Goal: Book appointment/travel/reservation

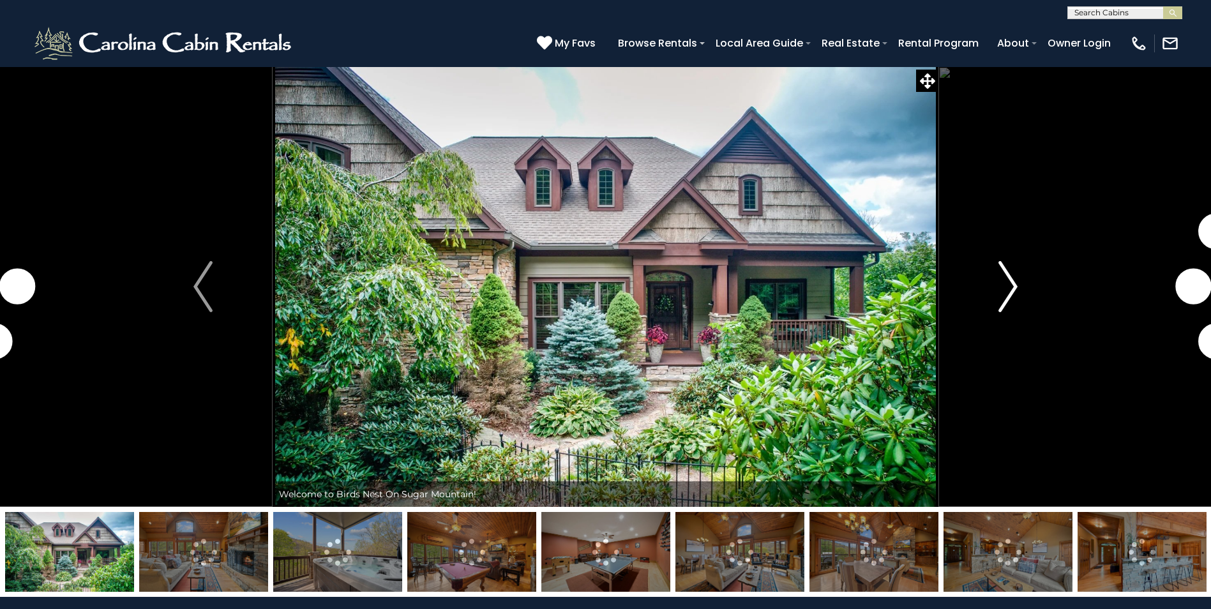
click at [1012, 296] on img "Next" at bounding box center [1007, 286] width 19 height 51
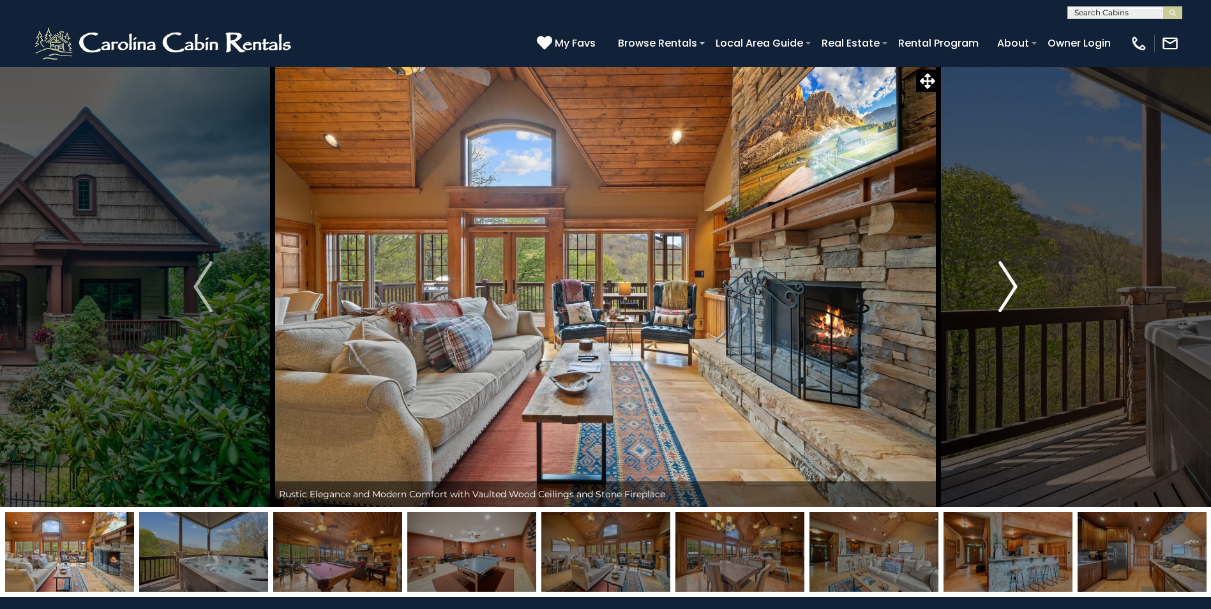
click at [1012, 296] on img "Next" at bounding box center [1007, 286] width 19 height 51
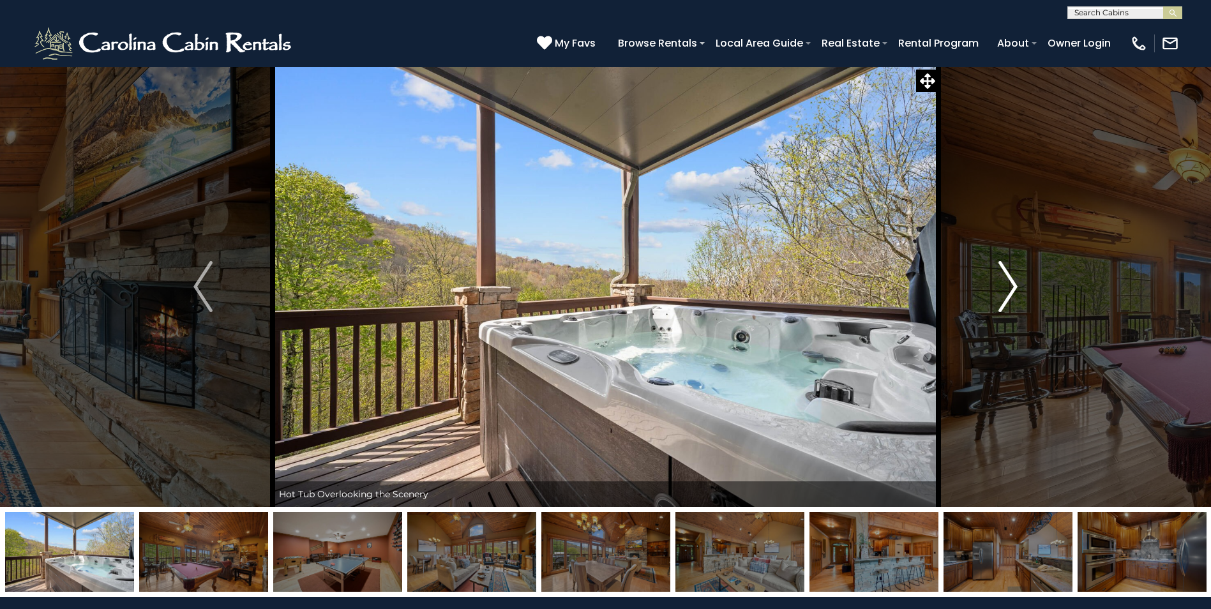
click at [1012, 296] on img "Next" at bounding box center [1007, 286] width 19 height 51
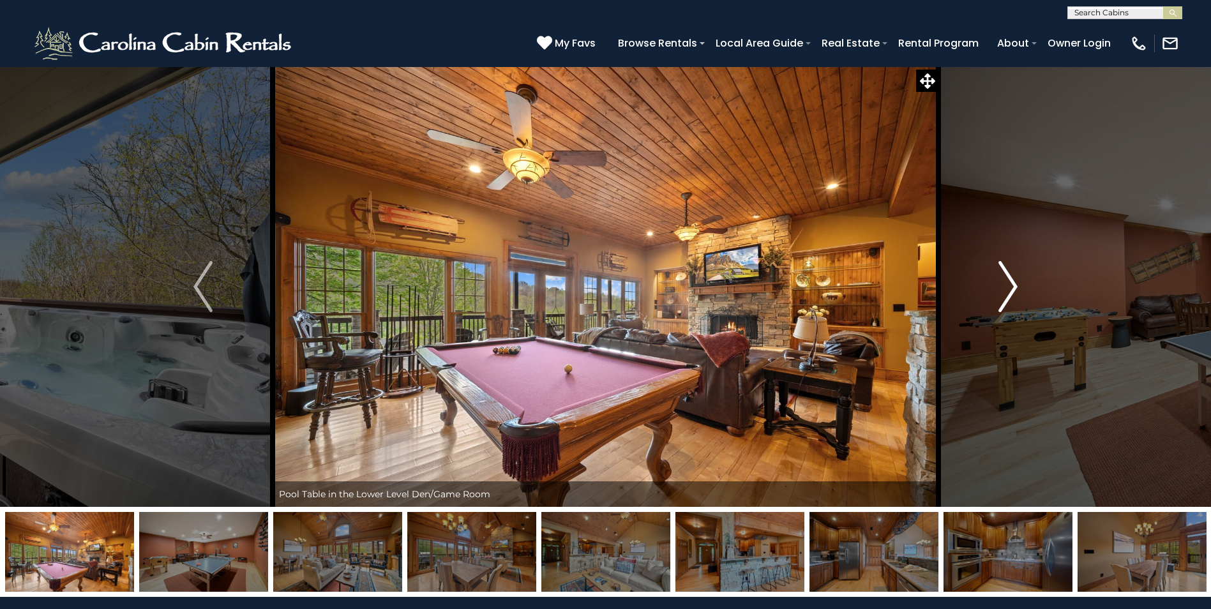
click at [1012, 296] on img "Next" at bounding box center [1007, 286] width 19 height 51
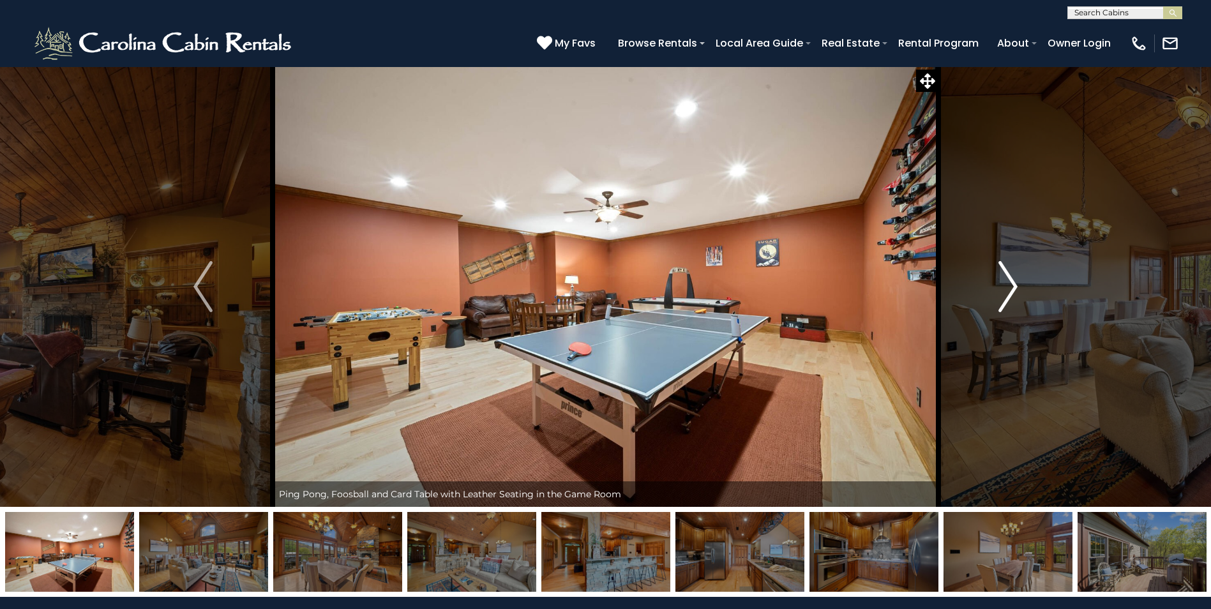
click at [1012, 296] on img "Next" at bounding box center [1007, 286] width 19 height 51
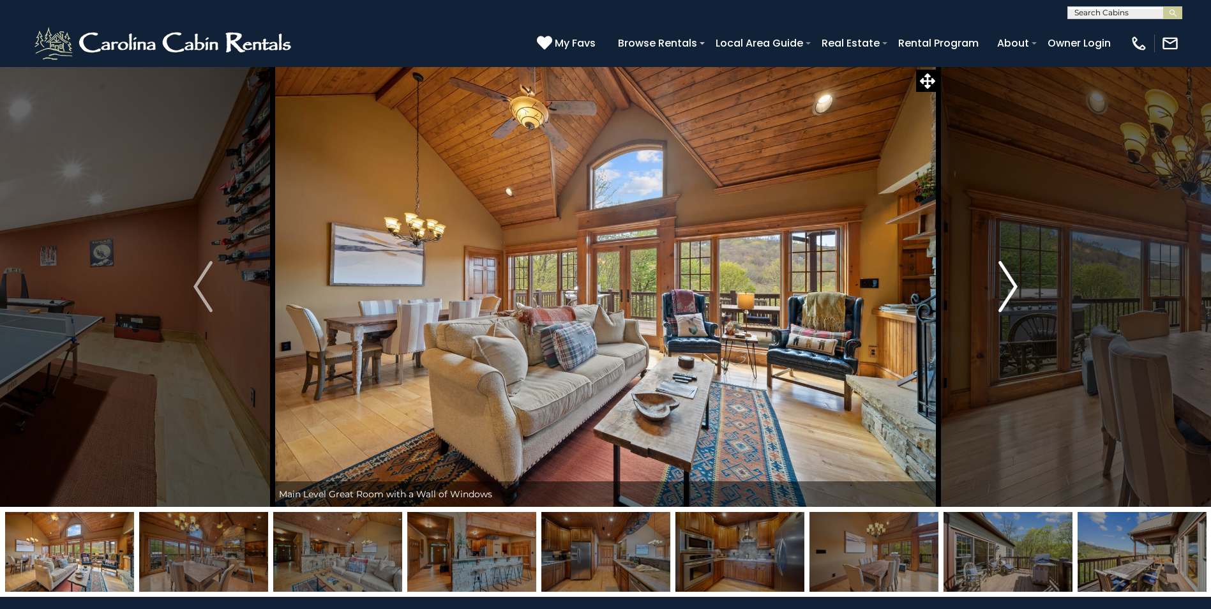
click at [1012, 296] on img "Next" at bounding box center [1007, 286] width 19 height 51
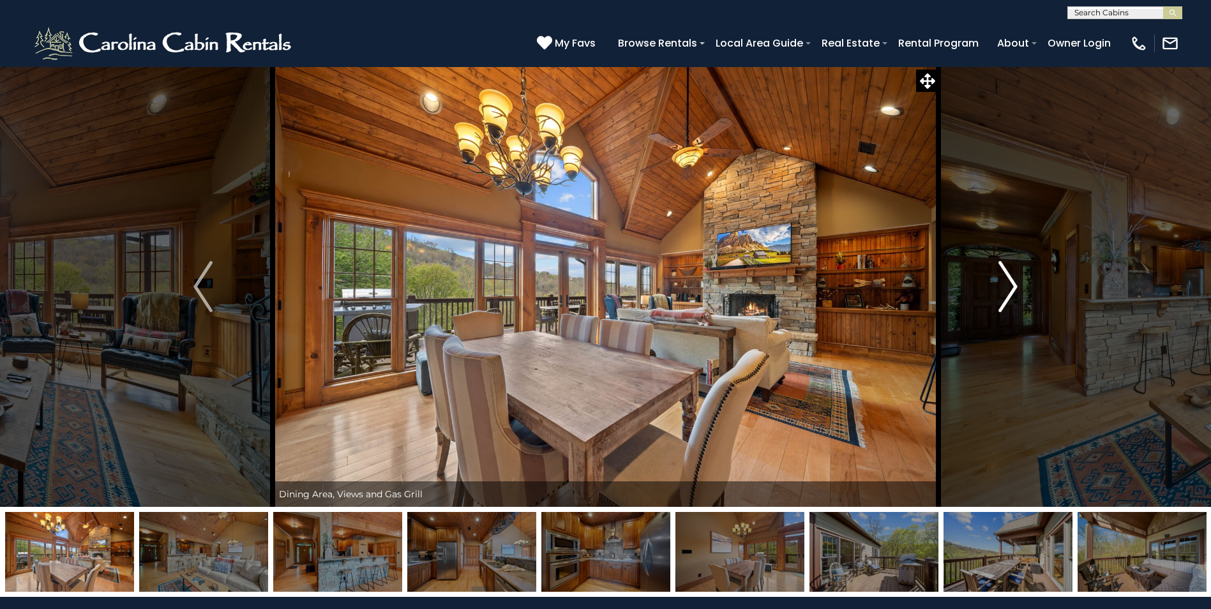
click at [1012, 296] on img "Next" at bounding box center [1007, 286] width 19 height 51
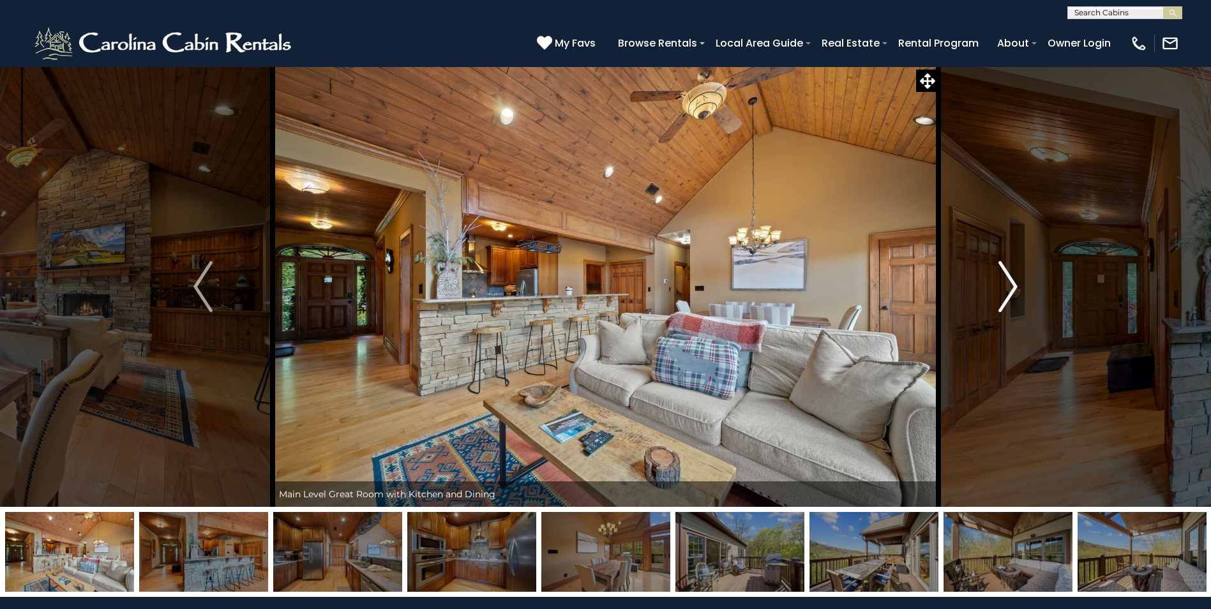
click at [1012, 296] on img "Next" at bounding box center [1007, 286] width 19 height 51
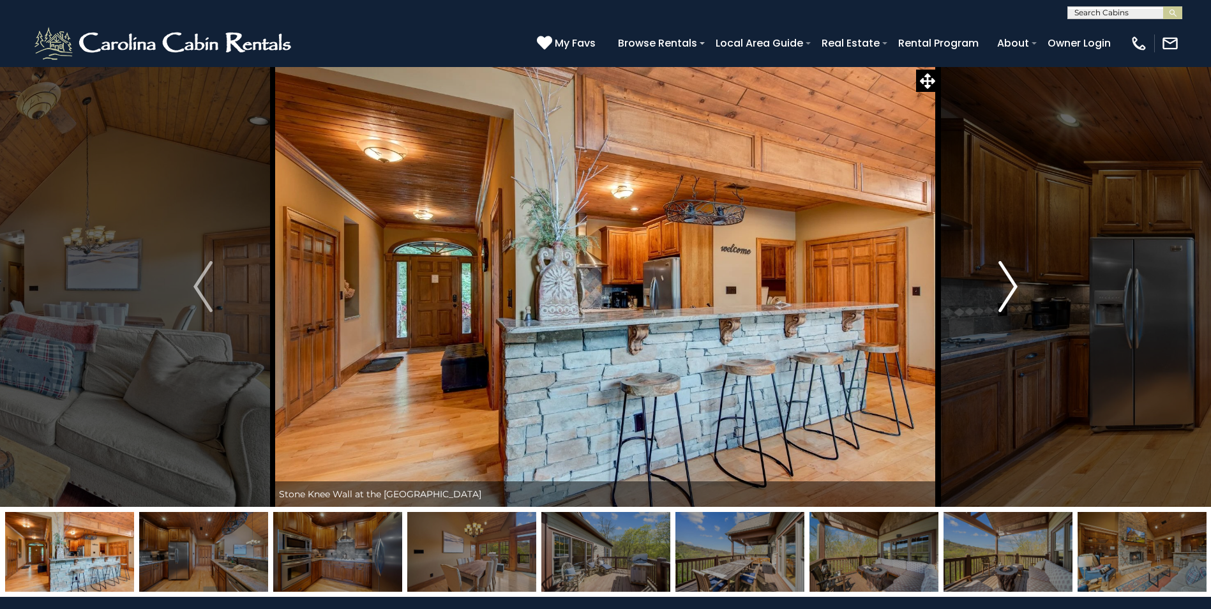
click at [1012, 296] on img "Next" at bounding box center [1007, 286] width 19 height 51
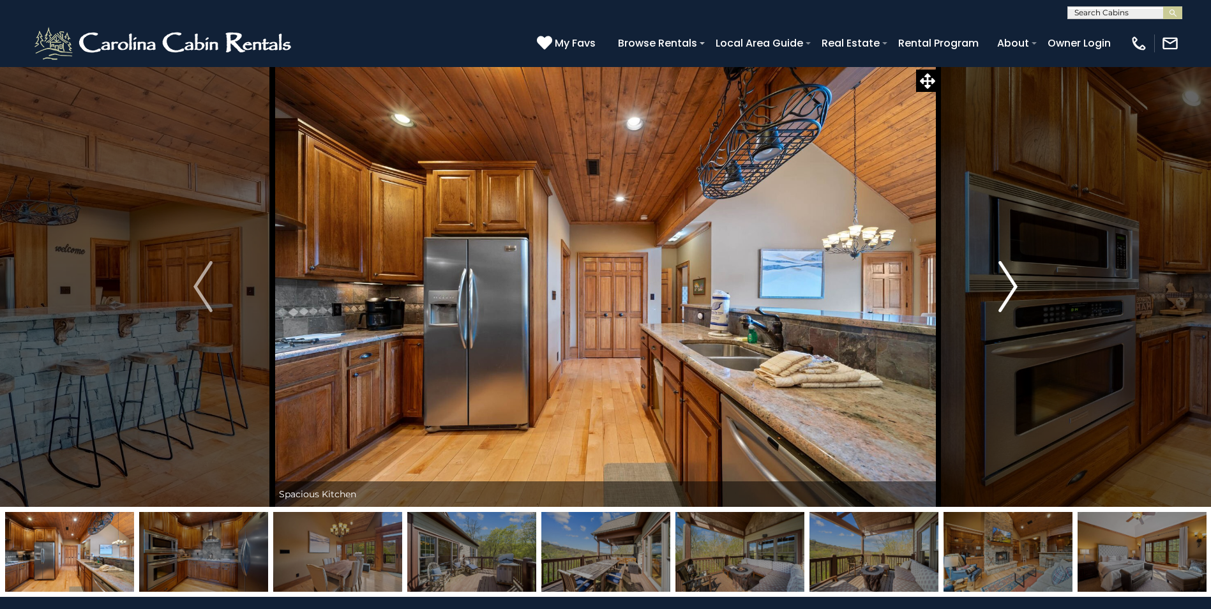
click at [1012, 296] on img "Next" at bounding box center [1007, 286] width 19 height 51
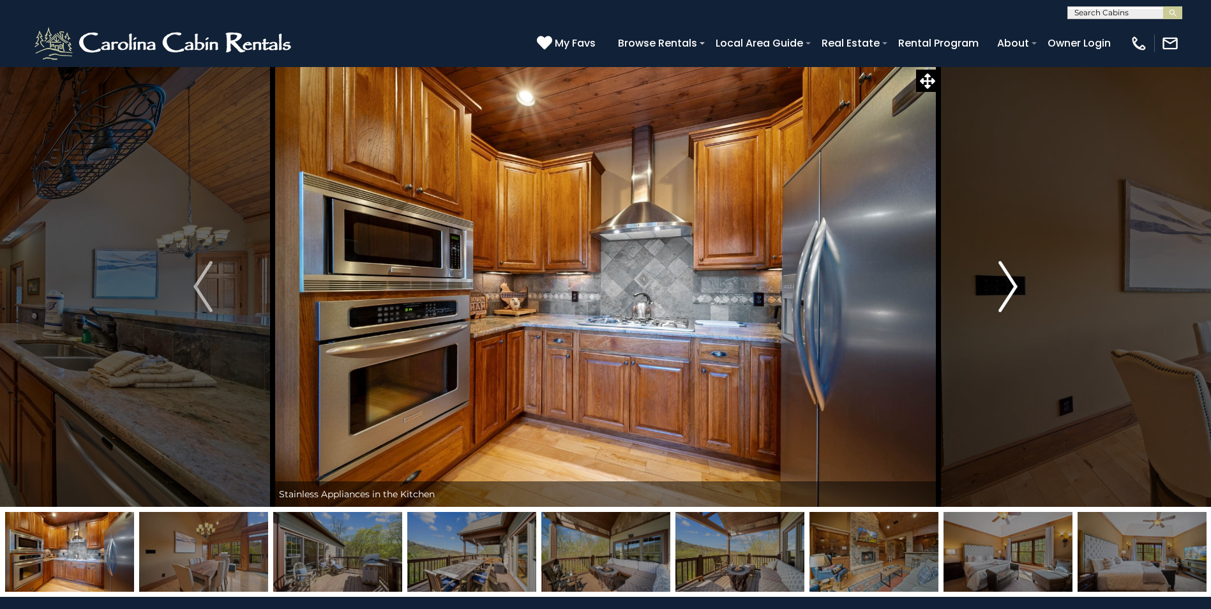
click at [1012, 296] on img "Next" at bounding box center [1007, 286] width 19 height 51
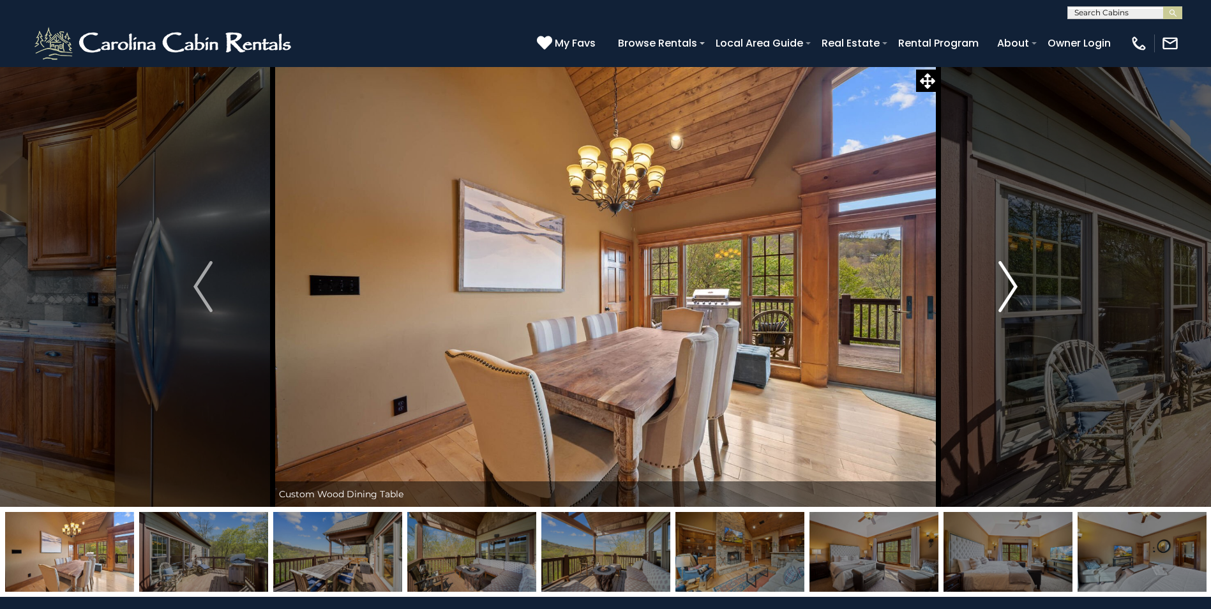
click at [1012, 296] on img "Next" at bounding box center [1007, 286] width 19 height 51
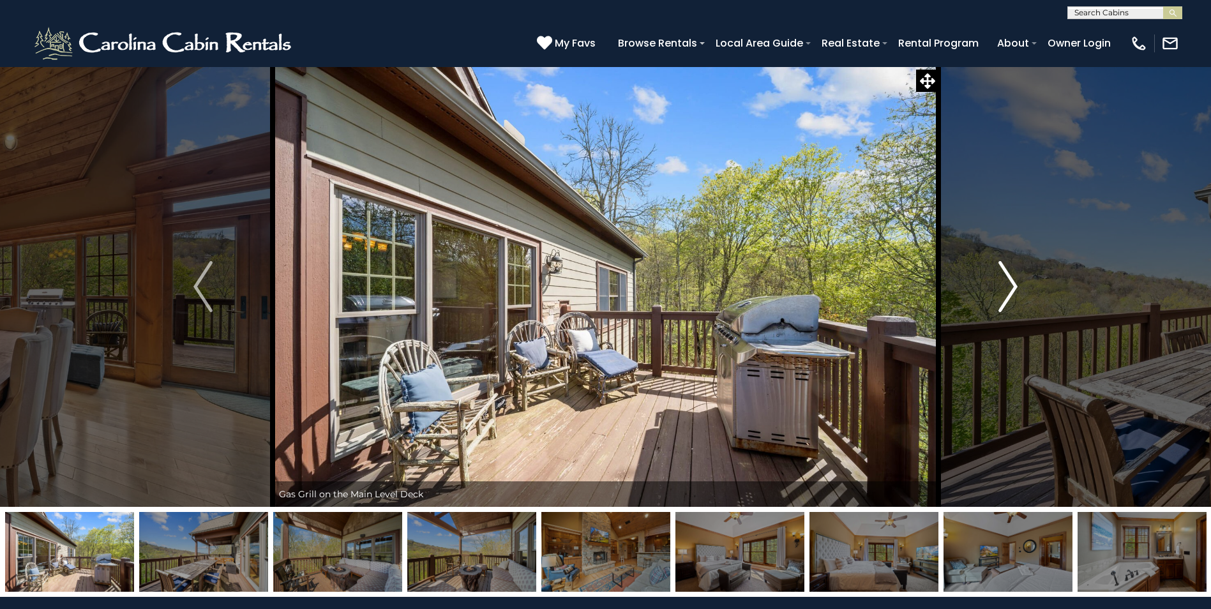
click at [1012, 296] on img "Next" at bounding box center [1007, 286] width 19 height 51
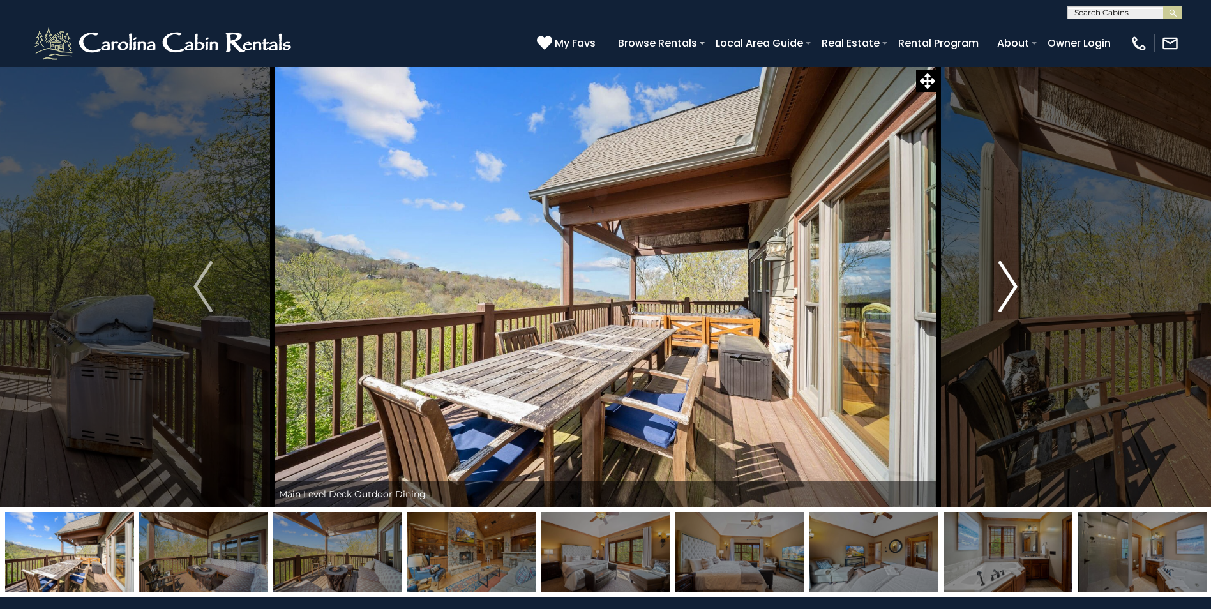
click at [1012, 296] on img "Next" at bounding box center [1007, 286] width 19 height 51
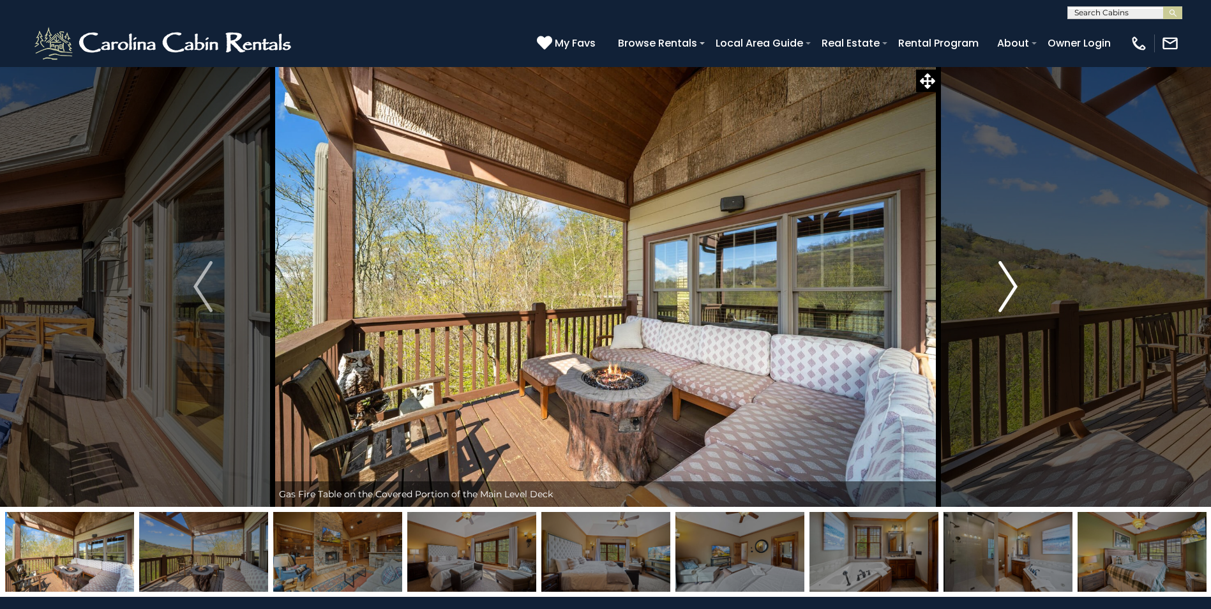
click at [1012, 296] on img "Next" at bounding box center [1007, 286] width 19 height 51
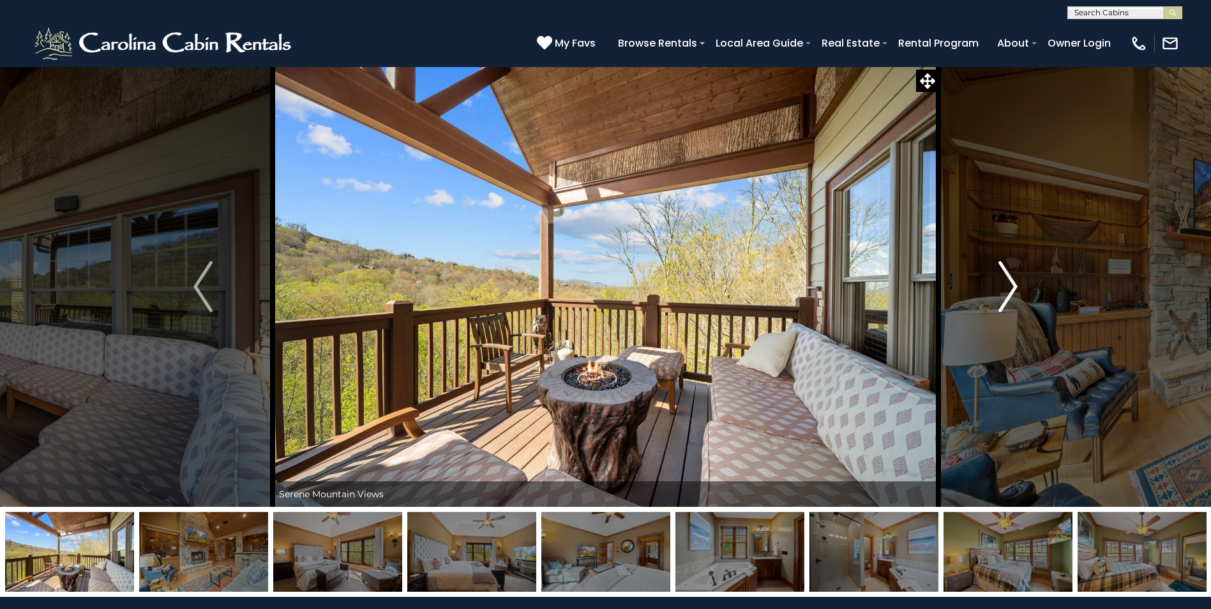
click at [1012, 296] on img "Next" at bounding box center [1007, 286] width 19 height 51
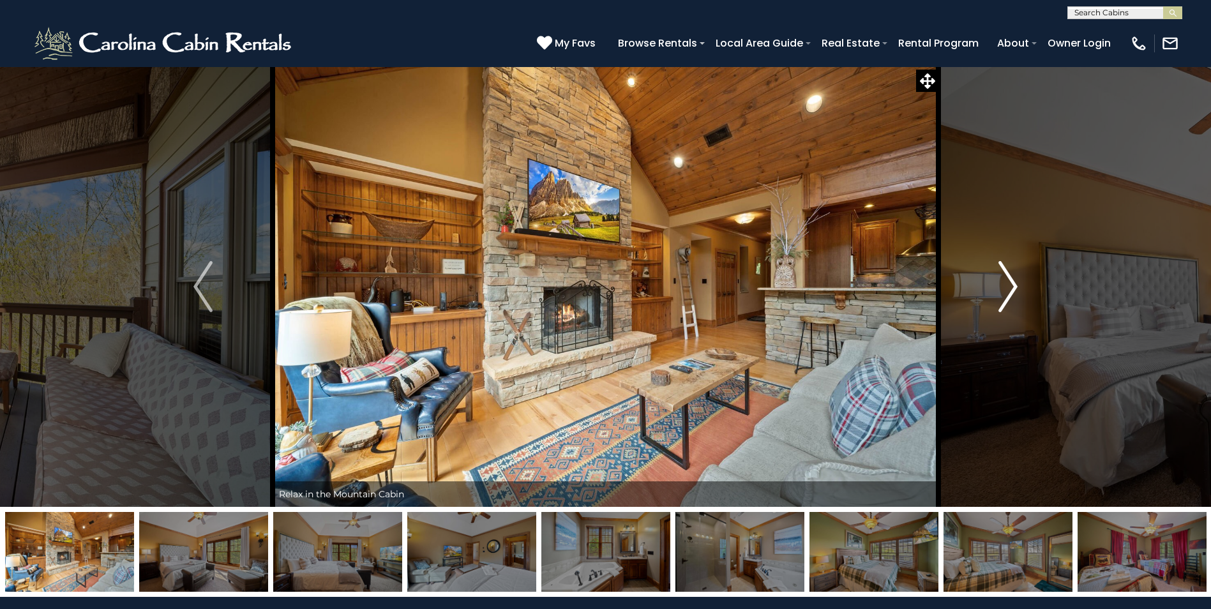
click at [1012, 296] on img "Next" at bounding box center [1007, 286] width 19 height 51
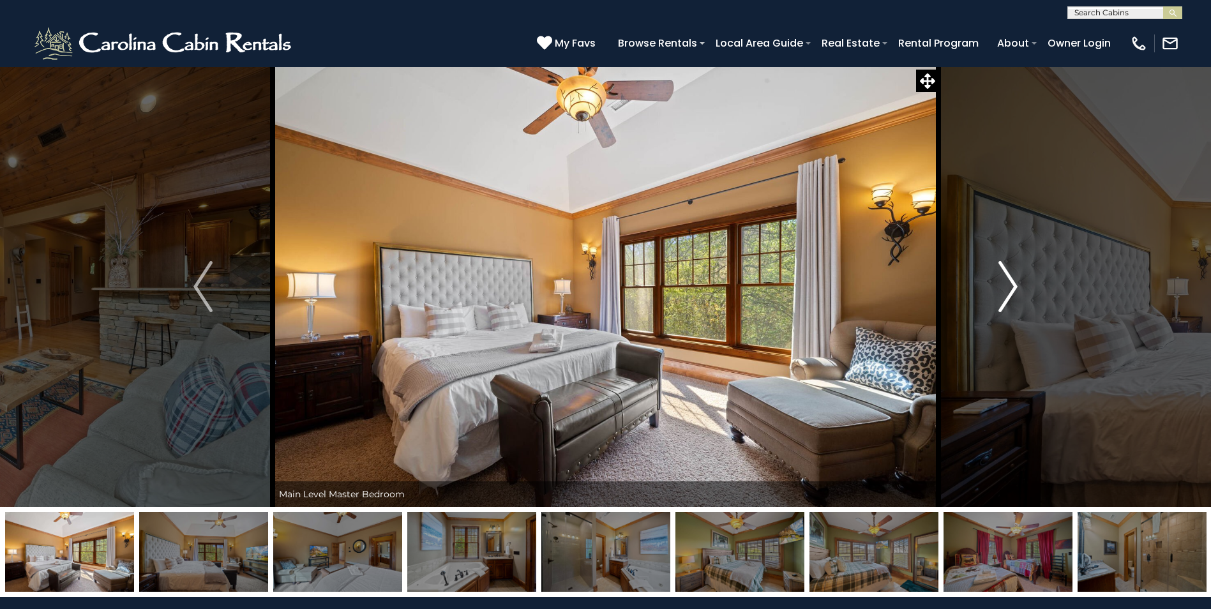
click at [1012, 296] on img "Next" at bounding box center [1007, 286] width 19 height 51
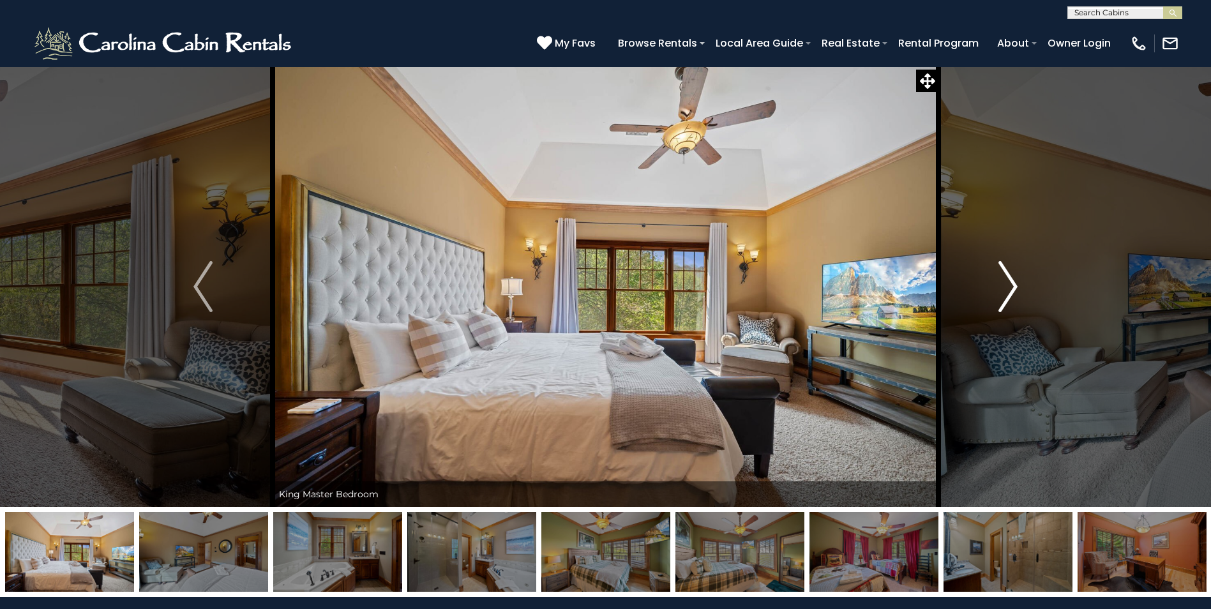
click at [1012, 296] on img "Next" at bounding box center [1007, 286] width 19 height 51
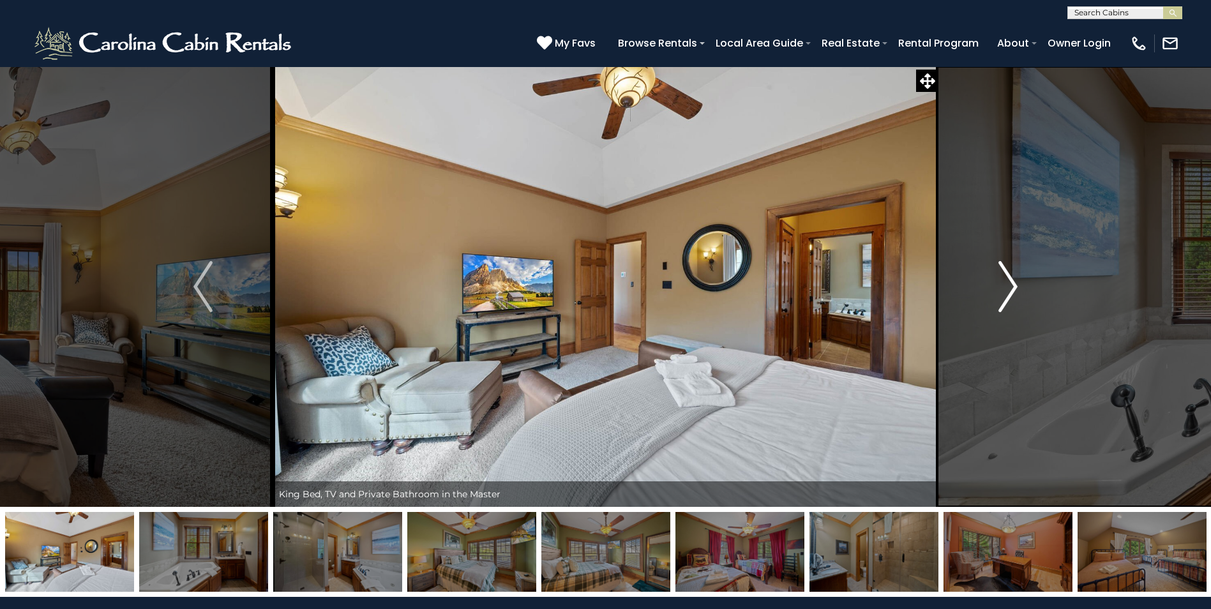
click at [1012, 296] on img "Next" at bounding box center [1007, 286] width 19 height 51
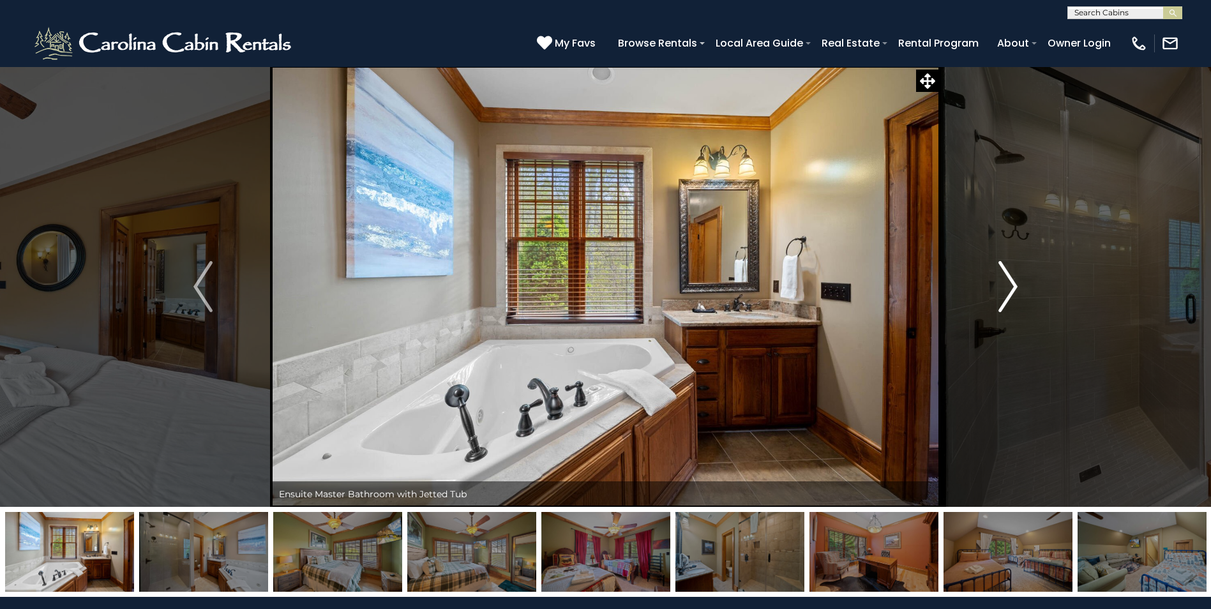
click at [1012, 296] on img "Next" at bounding box center [1007, 286] width 19 height 51
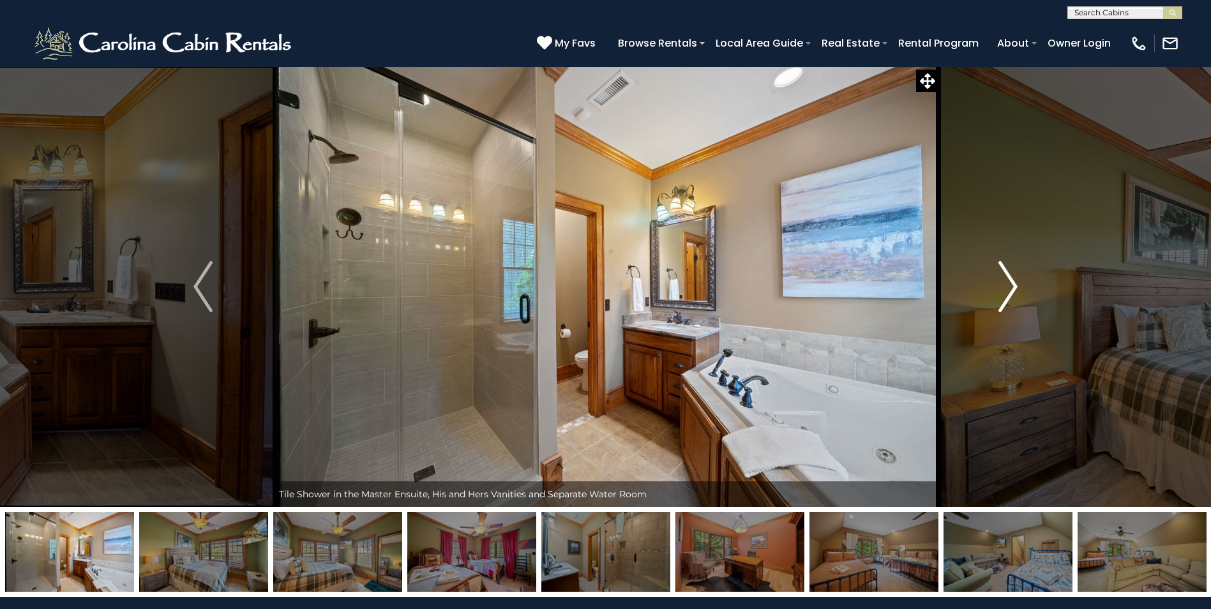
click at [1012, 296] on img "Next" at bounding box center [1007, 286] width 19 height 51
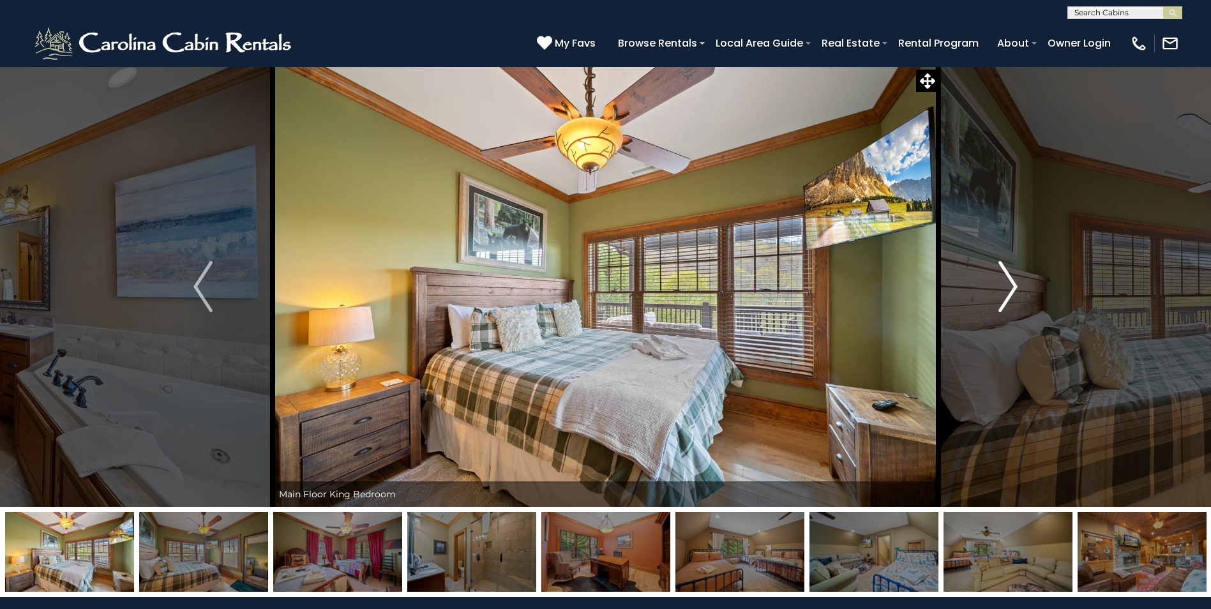
click at [1012, 296] on img "Next" at bounding box center [1007, 286] width 19 height 51
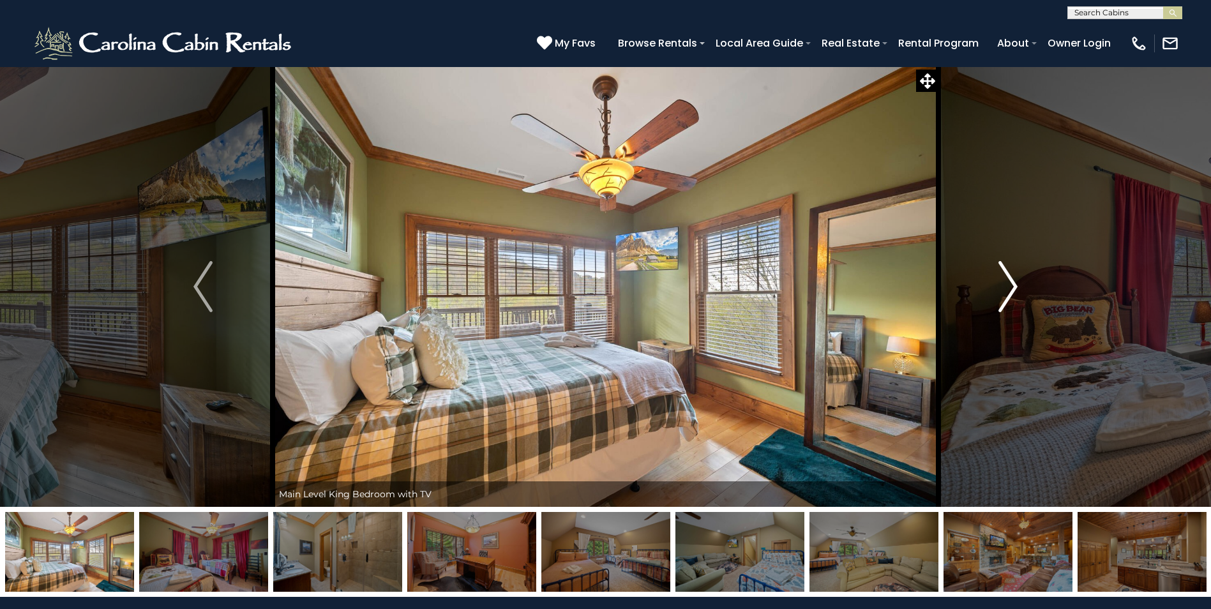
click at [1012, 296] on img "Next" at bounding box center [1007, 286] width 19 height 51
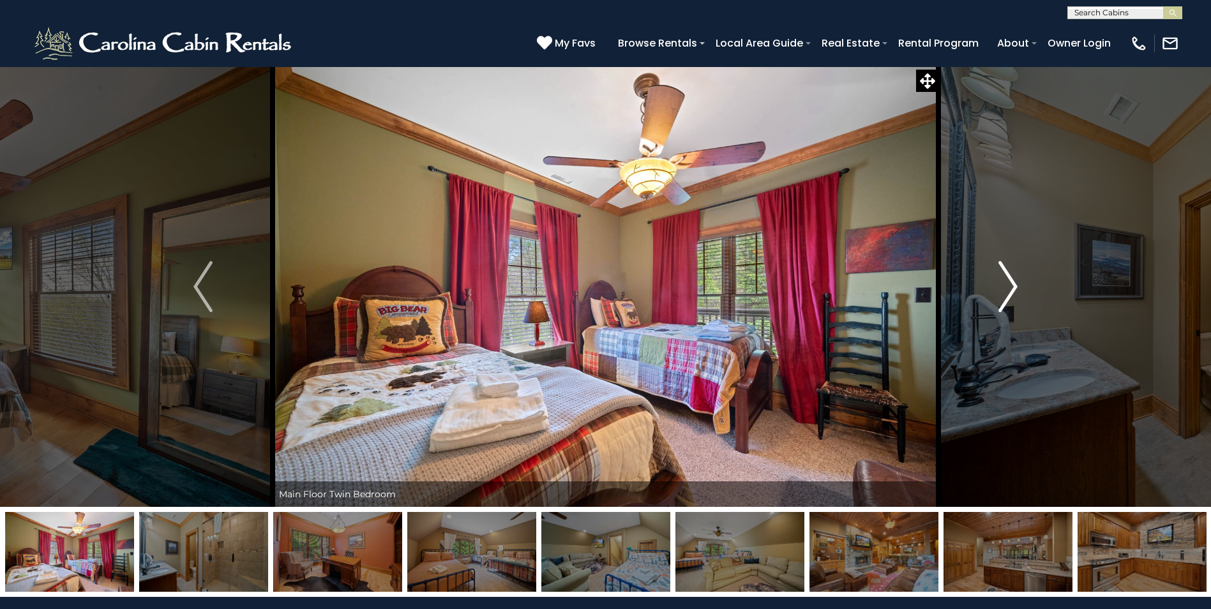
click at [1012, 296] on img "Next" at bounding box center [1007, 286] width 19 height 51
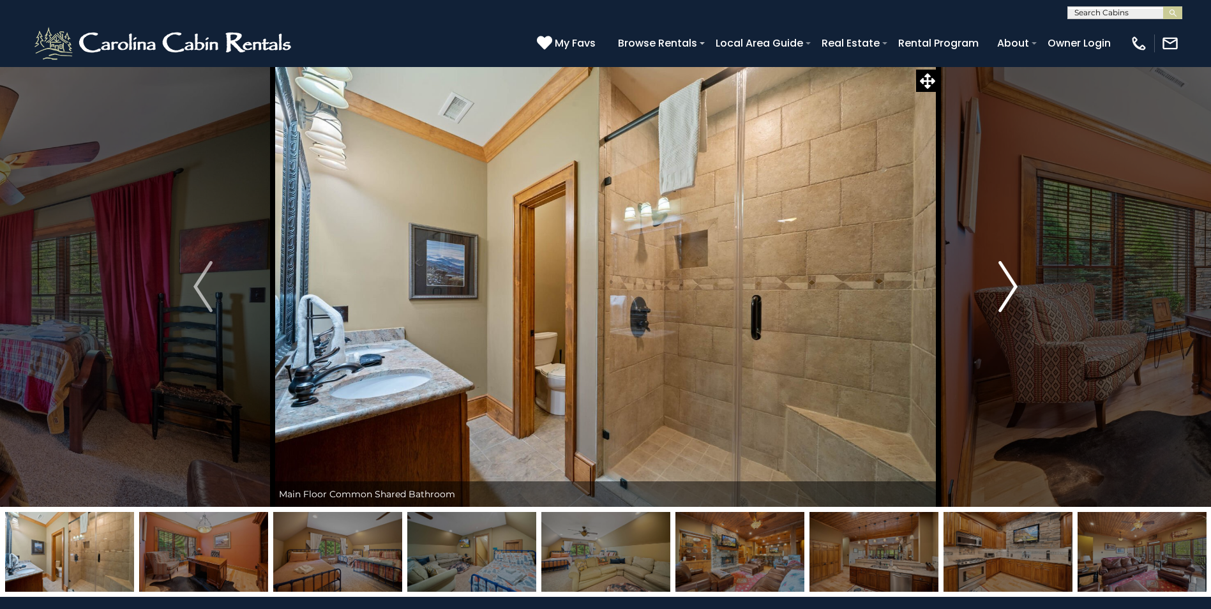
click at [1012, 296] on img "Next" at bounding box center [1007, 286] width 19 height 51
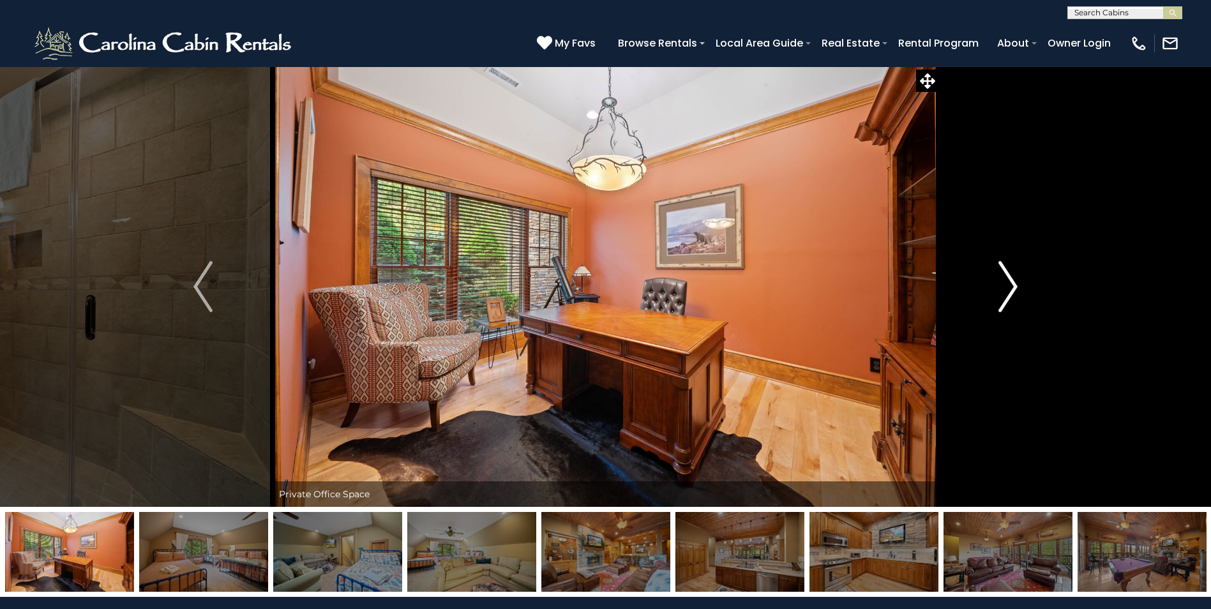
click at [1012, 296] on img "Next" at bounding box center [1007, 286] width 19 height 51
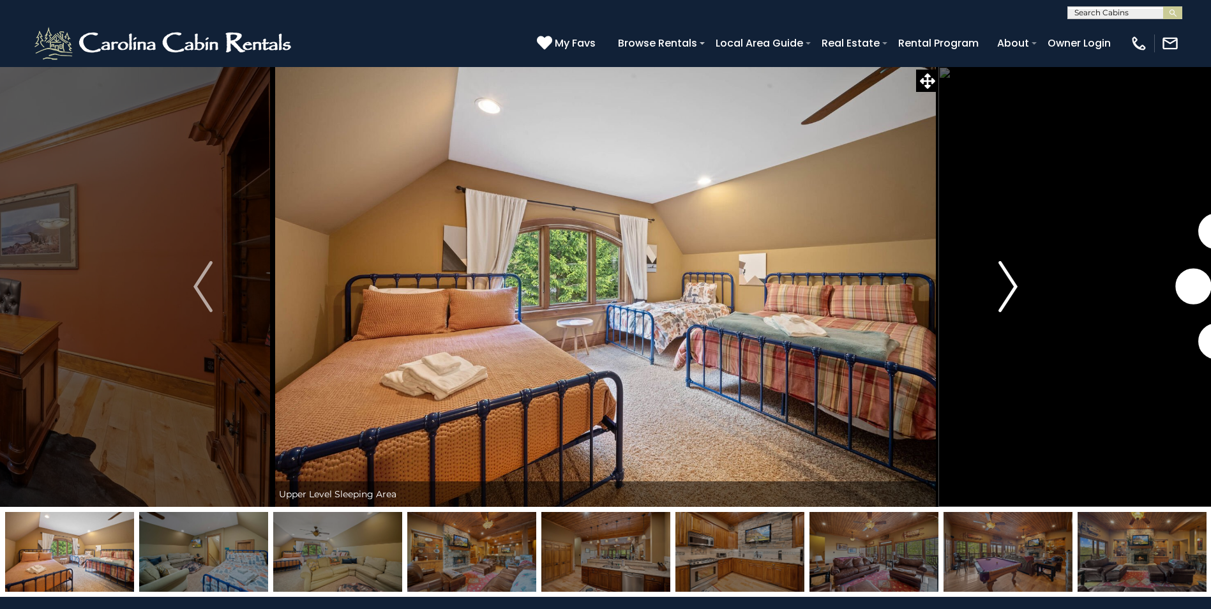
click at [1012, 296] on img "Next" at bounding box center [1007, 286] width 19 height 51
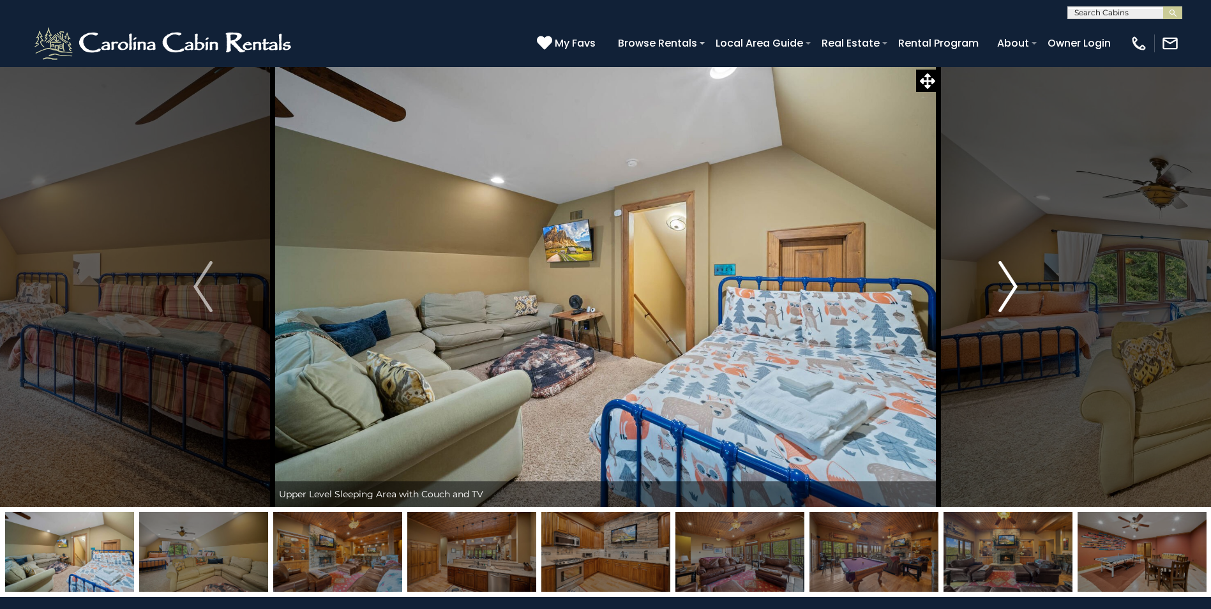
click at [1012, 296] on img "Next" at bounding box center [1007, 286] width 19 height 51
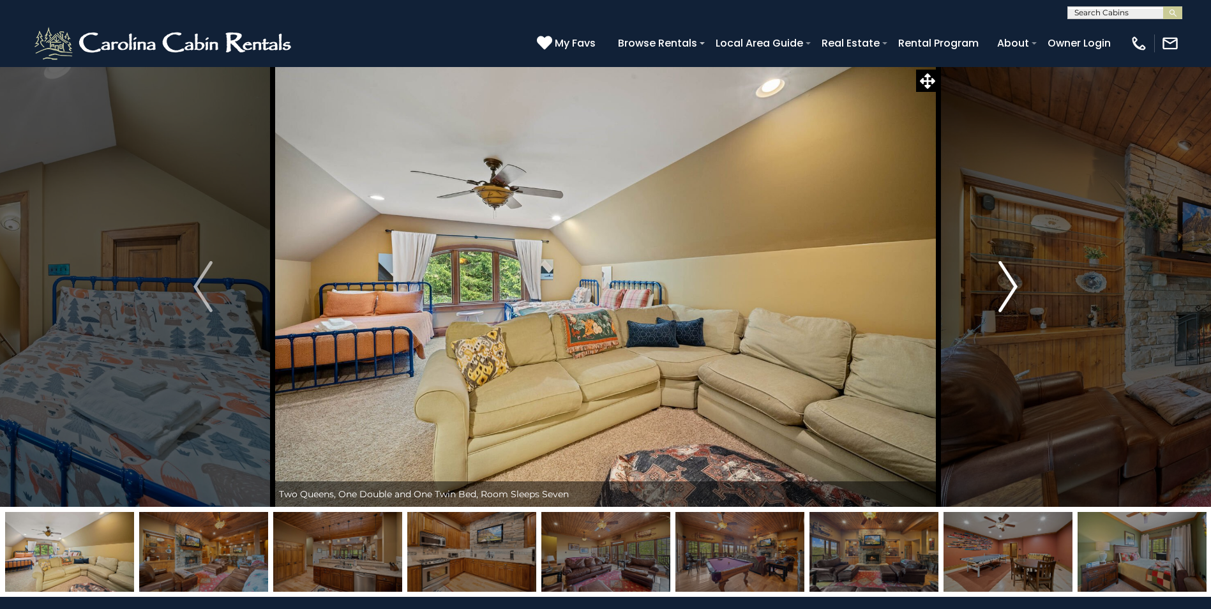
click at [1012, 296] on img "Next" at bounding box center [1007, 286] width 19 height 51
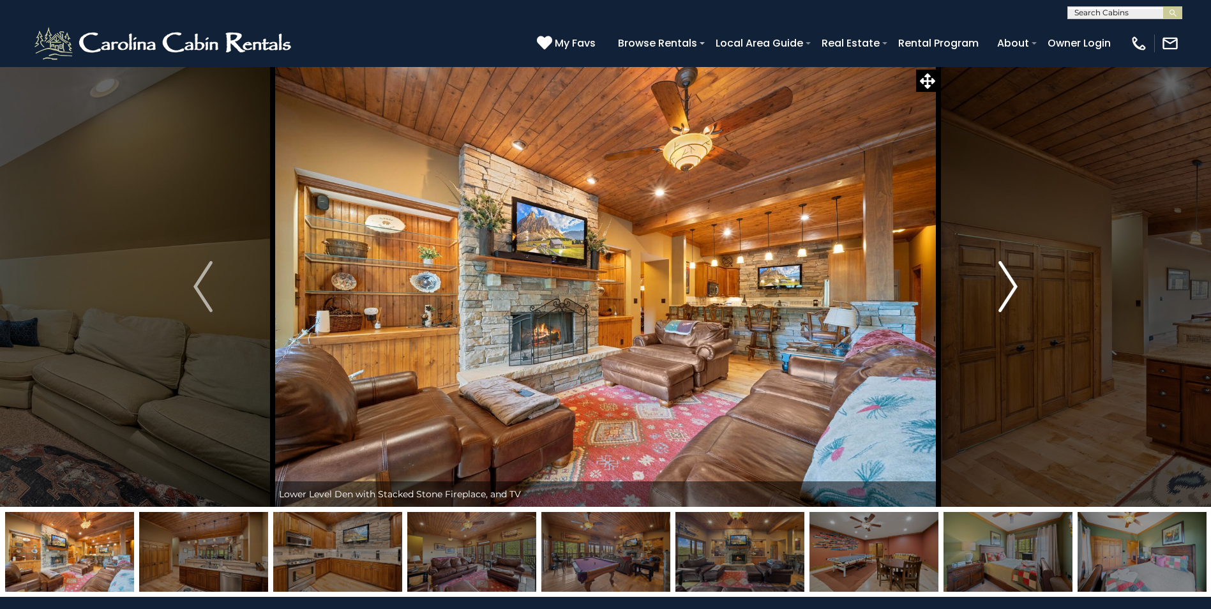
click at [1012, 296] on img "Next" at bounding box center [1007, 286] width 19 height 51
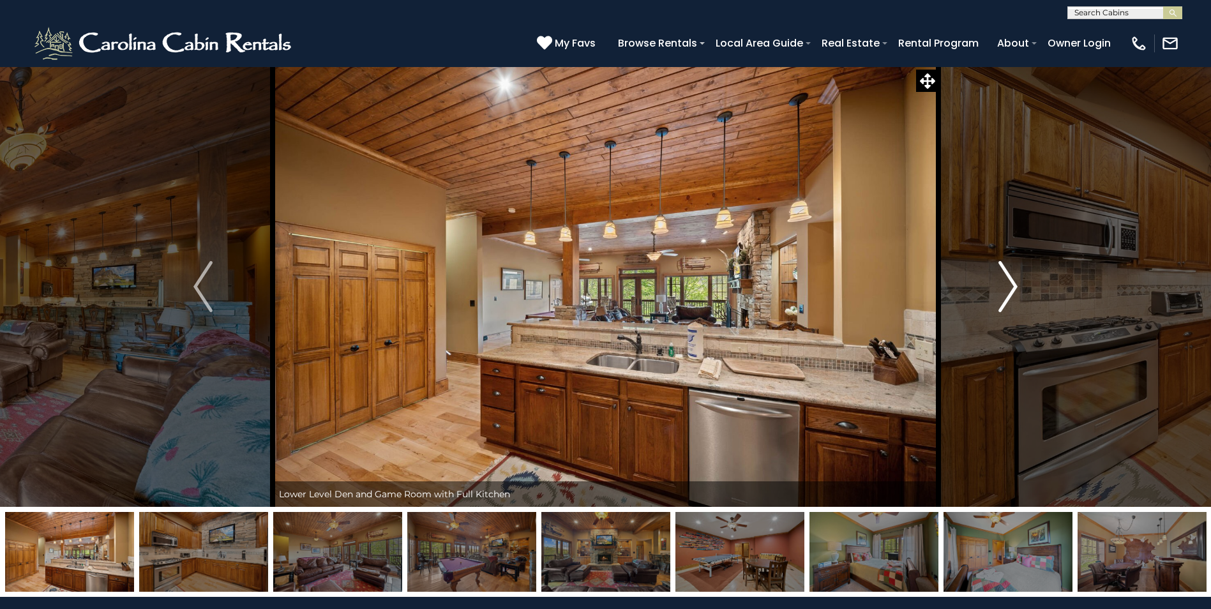
click at [1012, 296] on img "Next" at bounding box center [1007, 286] width 19 height 51
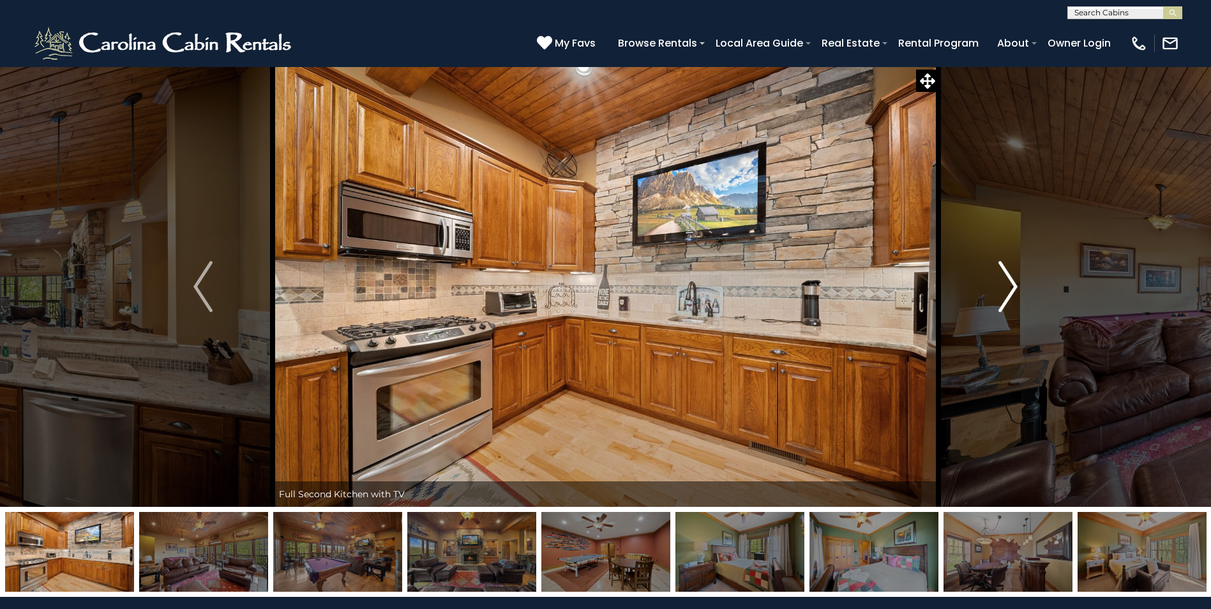
click at [1012, 296] on img "Next" at bounding box center [1007, 286] width 19 height 51
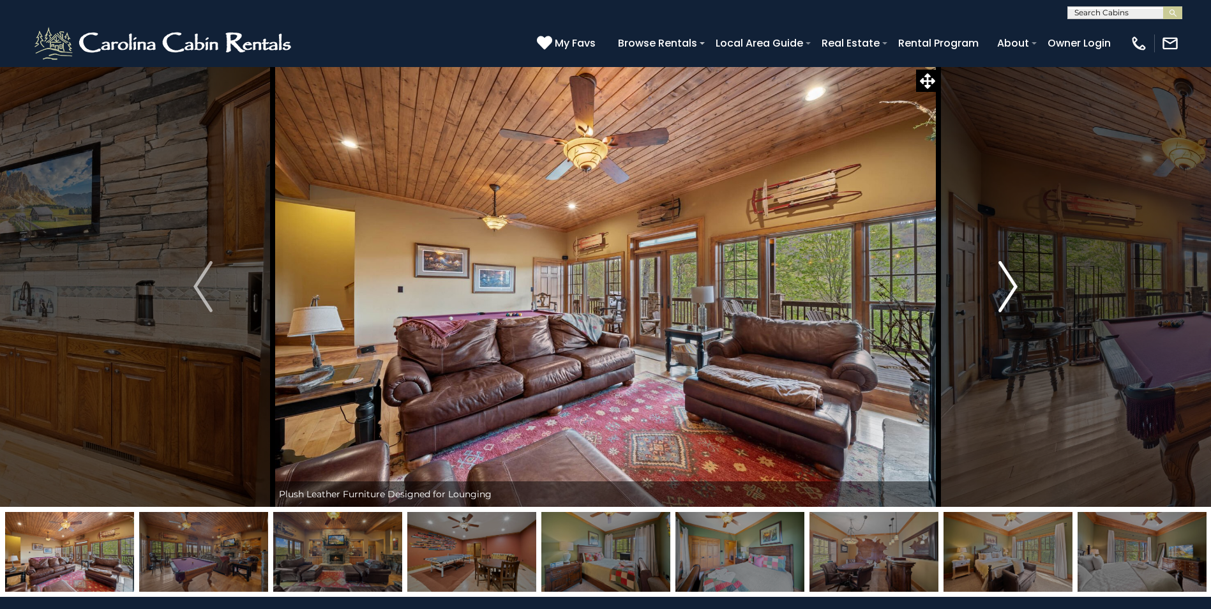
click at [1012, 296] on img "Next" at bounding box center [1007, 286] width 19 height 51
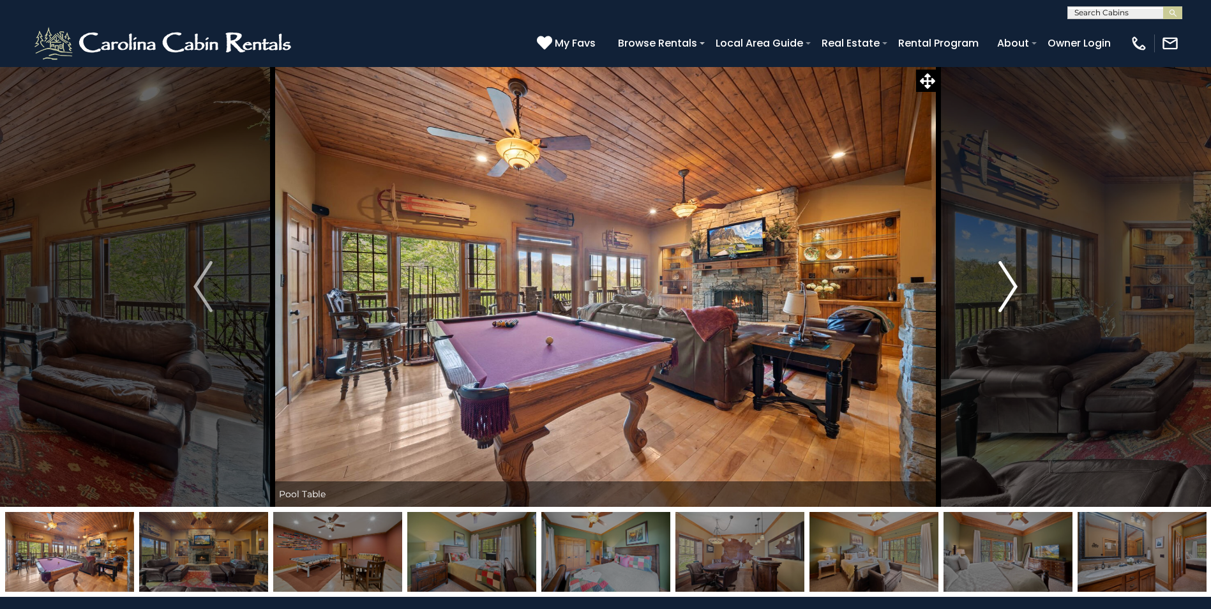
click at [1012, 296] on img "Next" at bounding box center [1007, 286] width 19 height 51
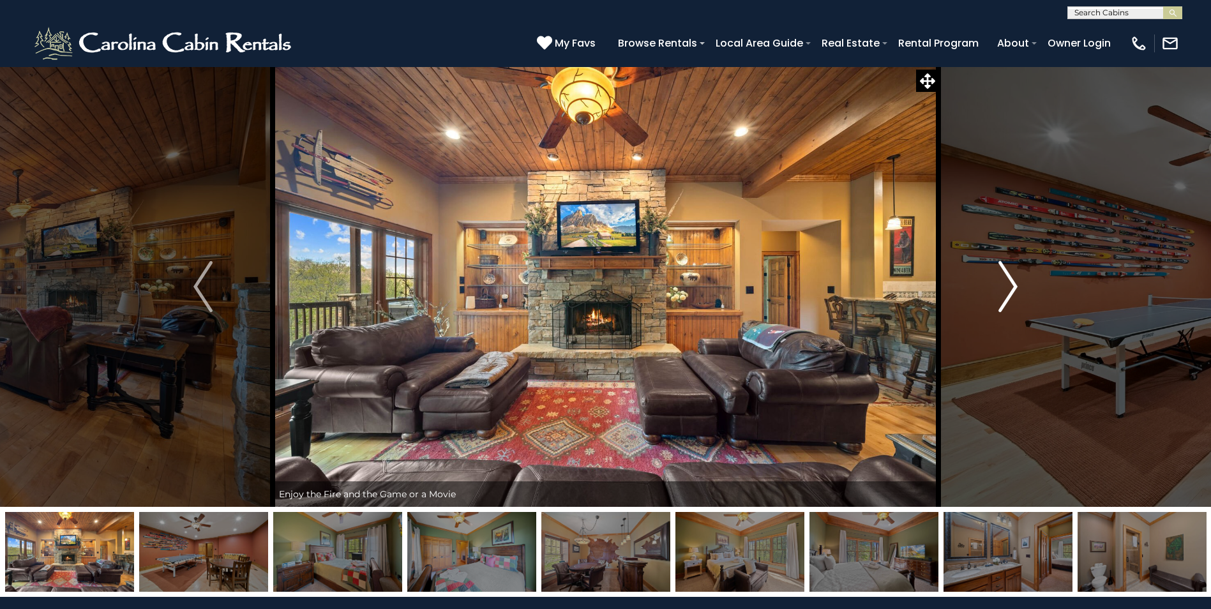
click at [1012, 296] on img "Next" at bounding box center [1007, 286] width 19 height 51
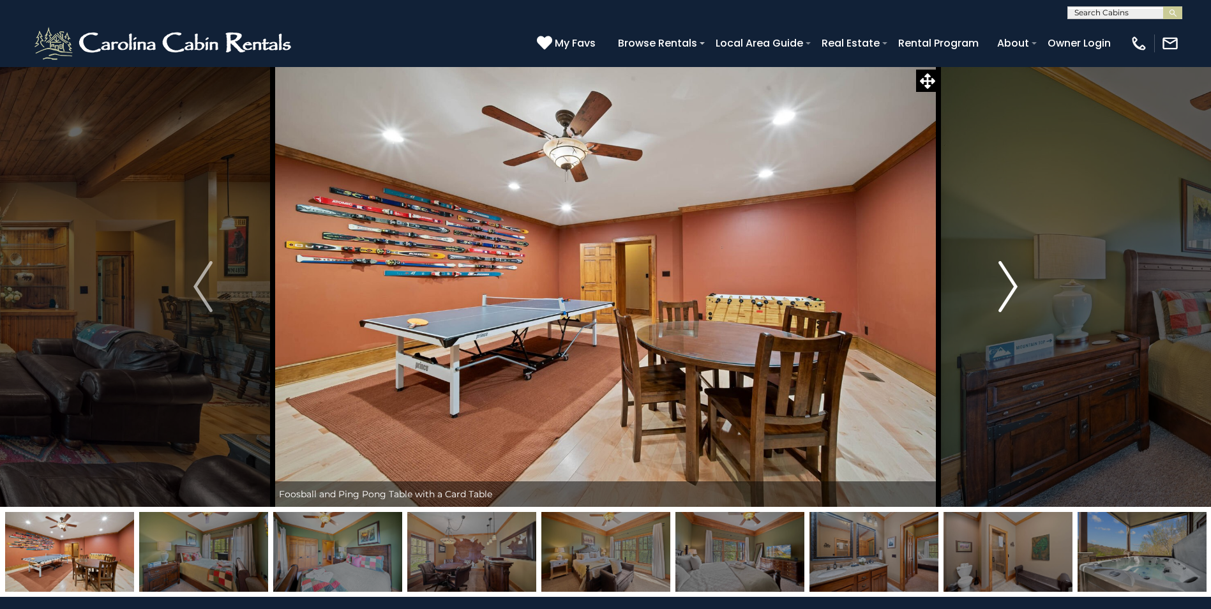
click at [1012, 296] on img "Next" at bounding box center [1007, 286] width 19 height 51
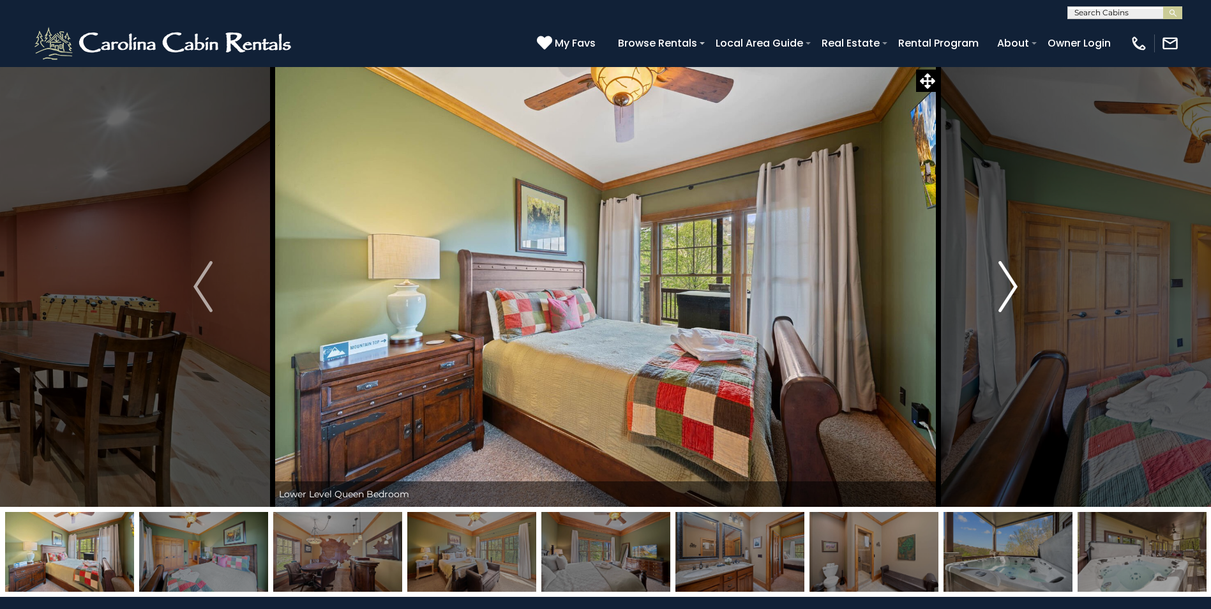
click at [1012, 296] on img "Next" at bounding box center [1007, 286] width 19 height 51
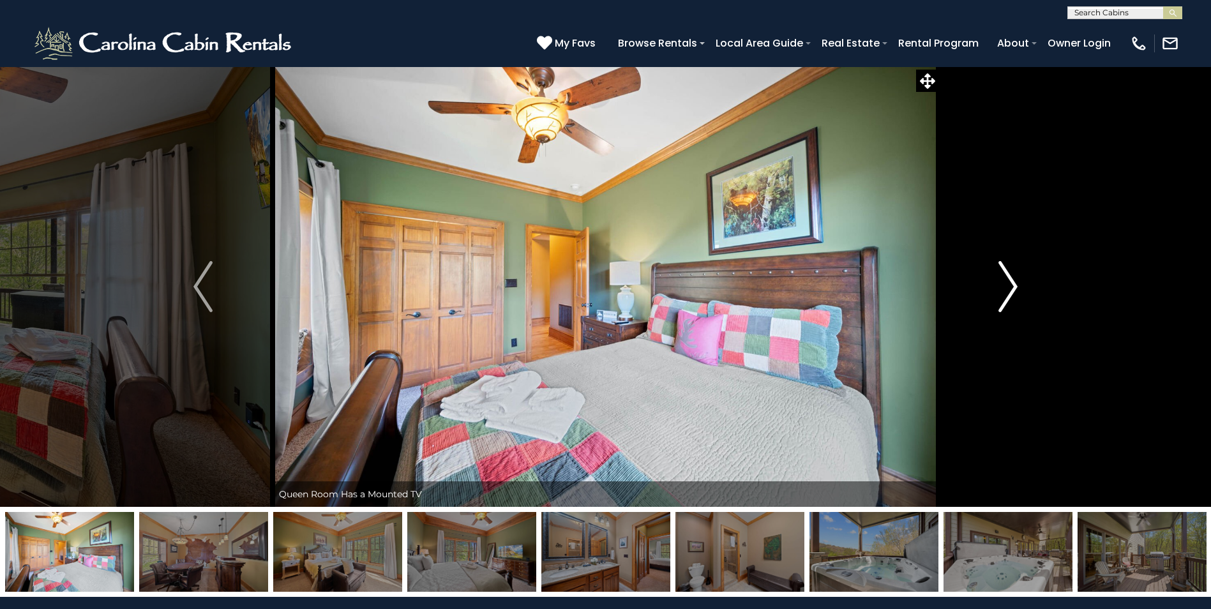
click at [1012, 296] on img "Next" at bounding box center [1007, 286] width 19 height 51
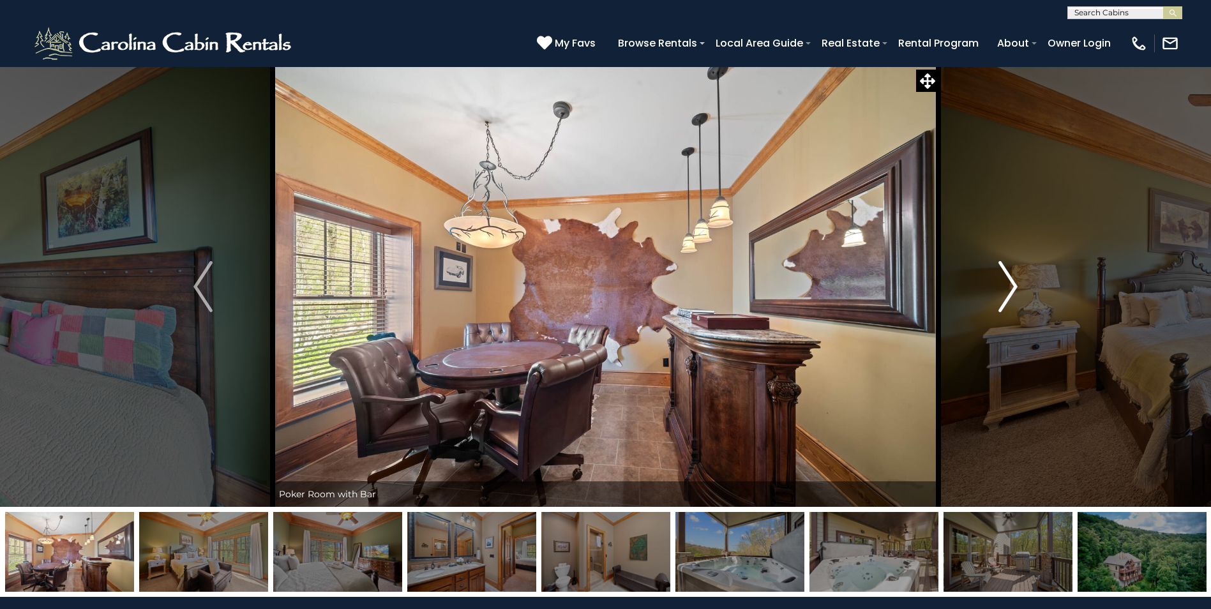
click at [1012, 296] on img "Next" at bounding box center [1007, 286] width 19 height 51
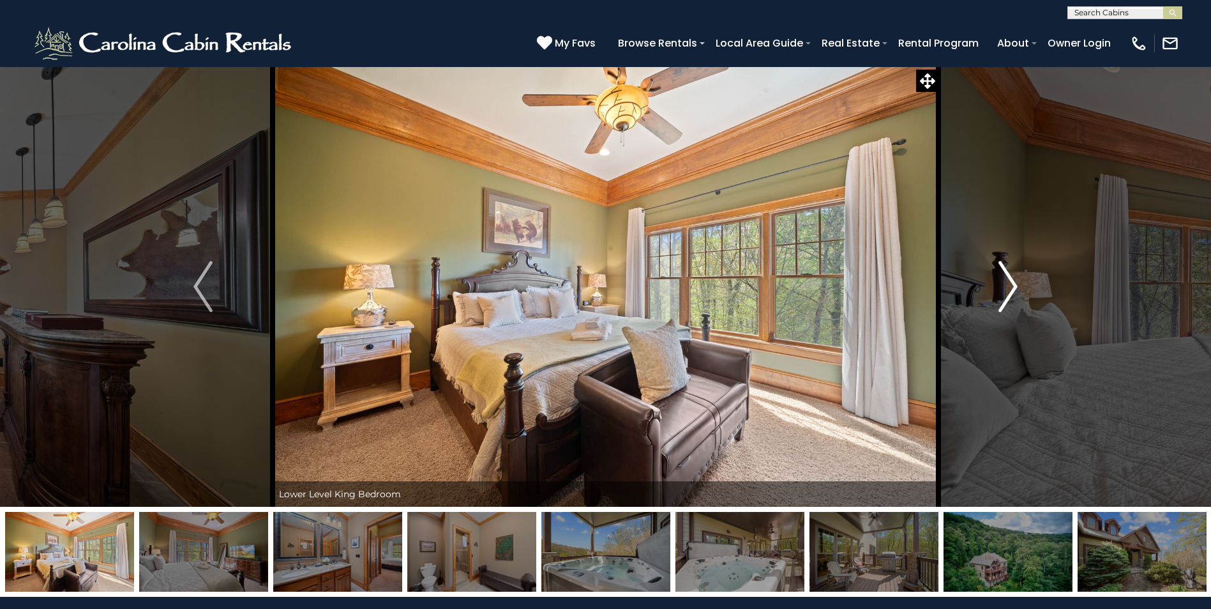
click at [1012, 296] on img "Next" at bounding box center [1007, 286] width 19 height 51
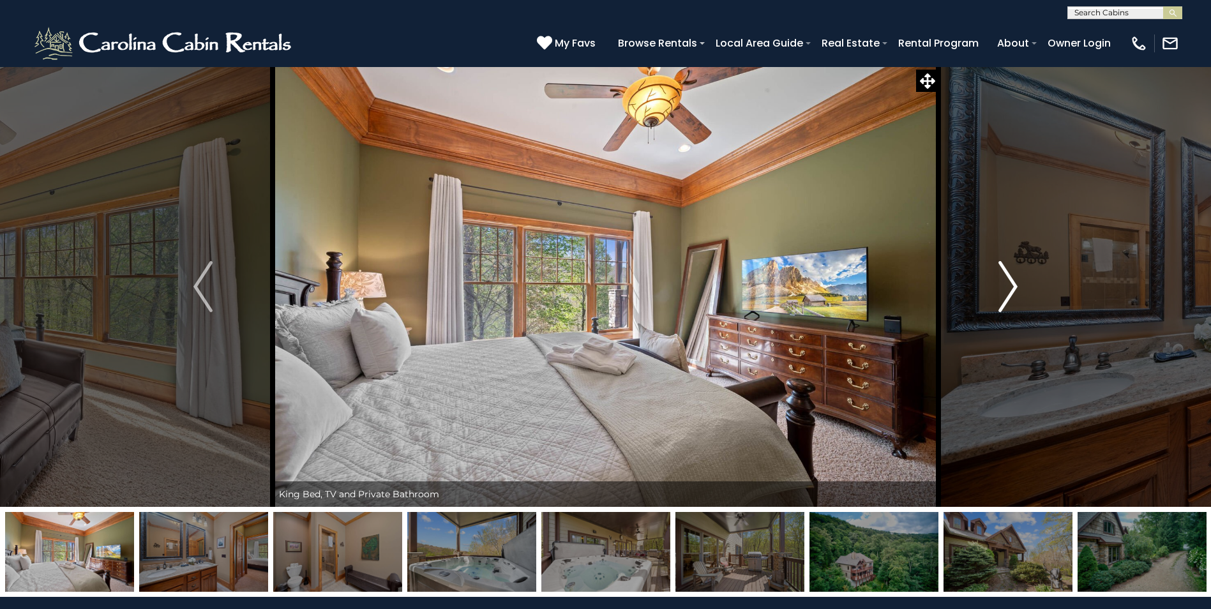
click at [1012, 296] on img "Next" at bounding box center [1007, 286] width 19 height 51
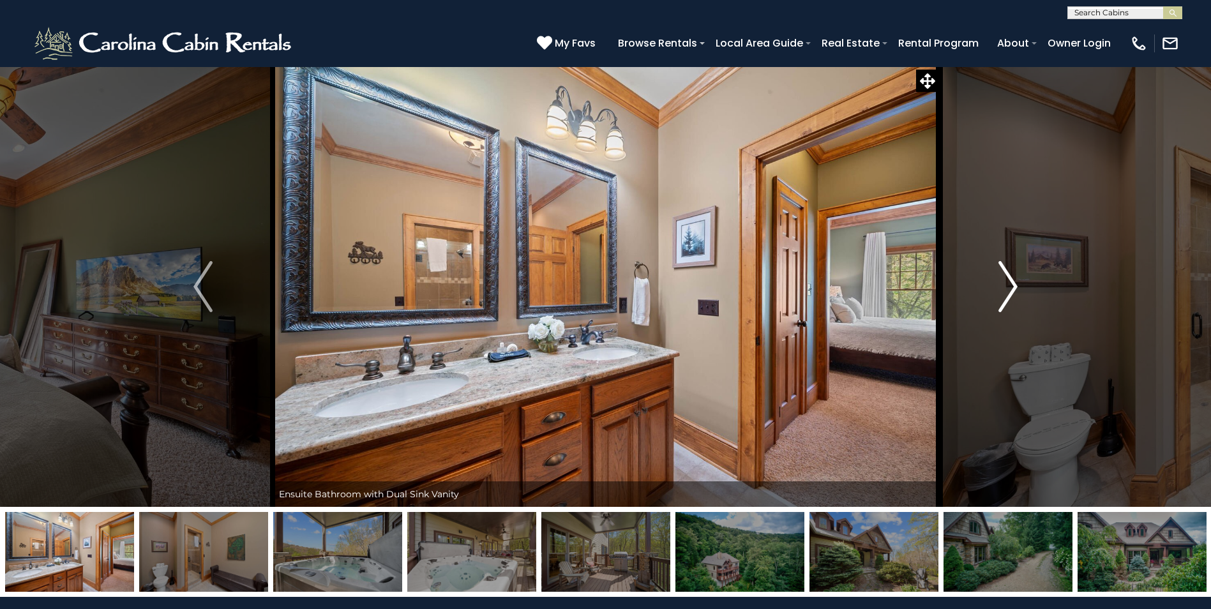
click at [1012, 296] on img "Next" at bounding box center [1007, 286] width 19 height 51
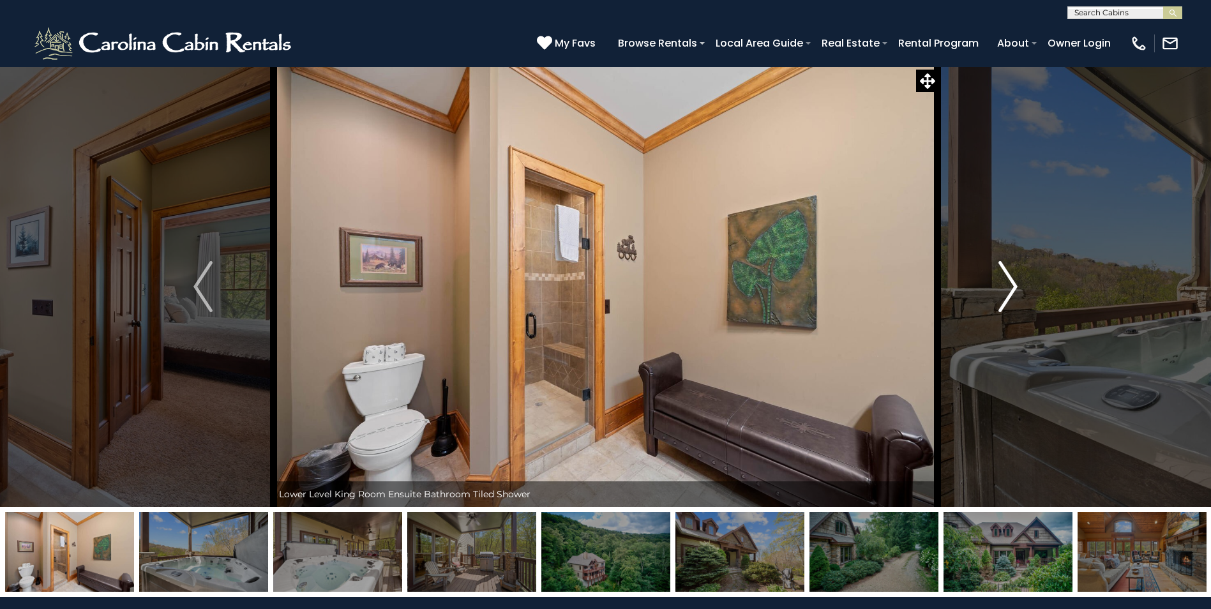
click at [1012, 296] on img "Next" at bounding box center [1007, 286] width 19 height 51
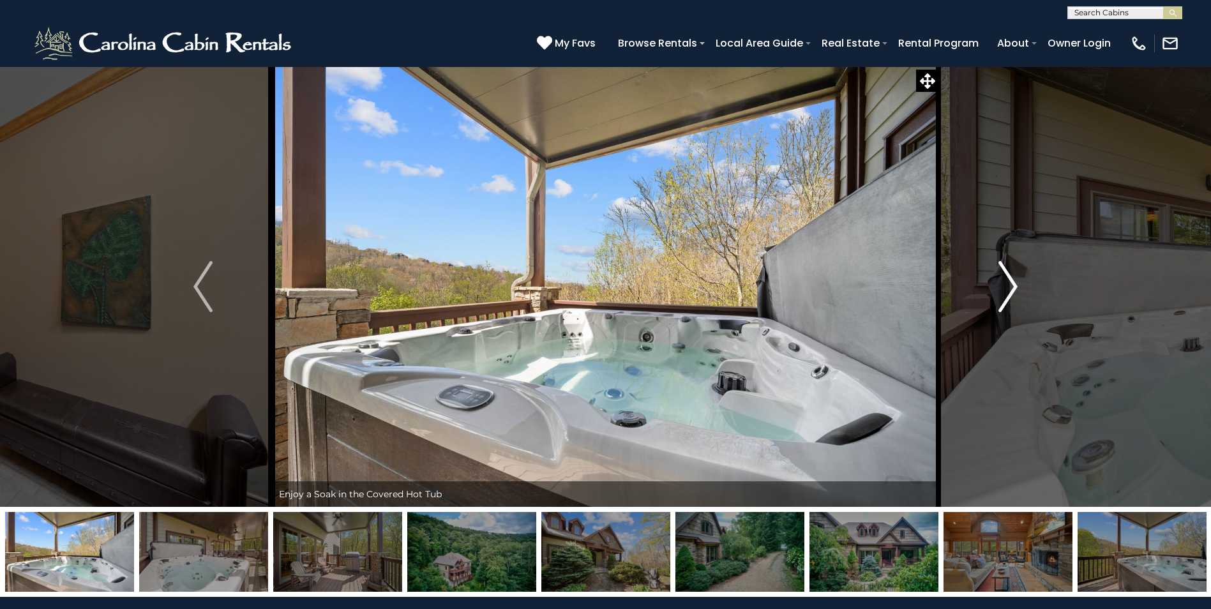
click at [1012, 296] on img "Next" at bounding box center [1007, 286] width 19 height 51
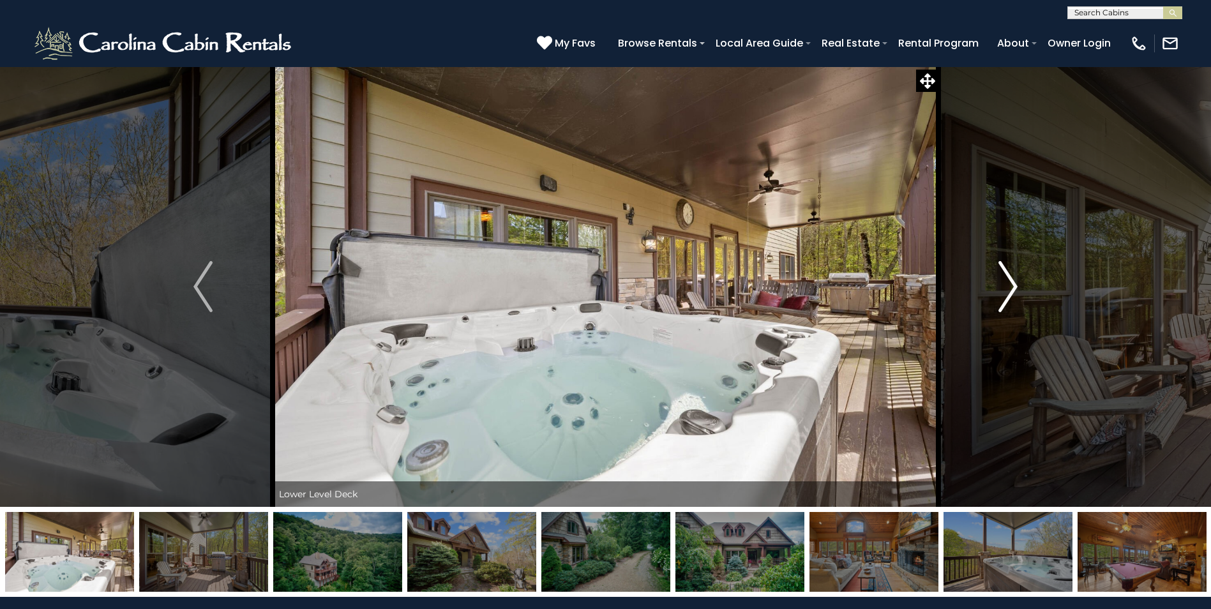
click at [1012, 296] on img "Next" at bounding box center [1007, 286] width 19 height 51
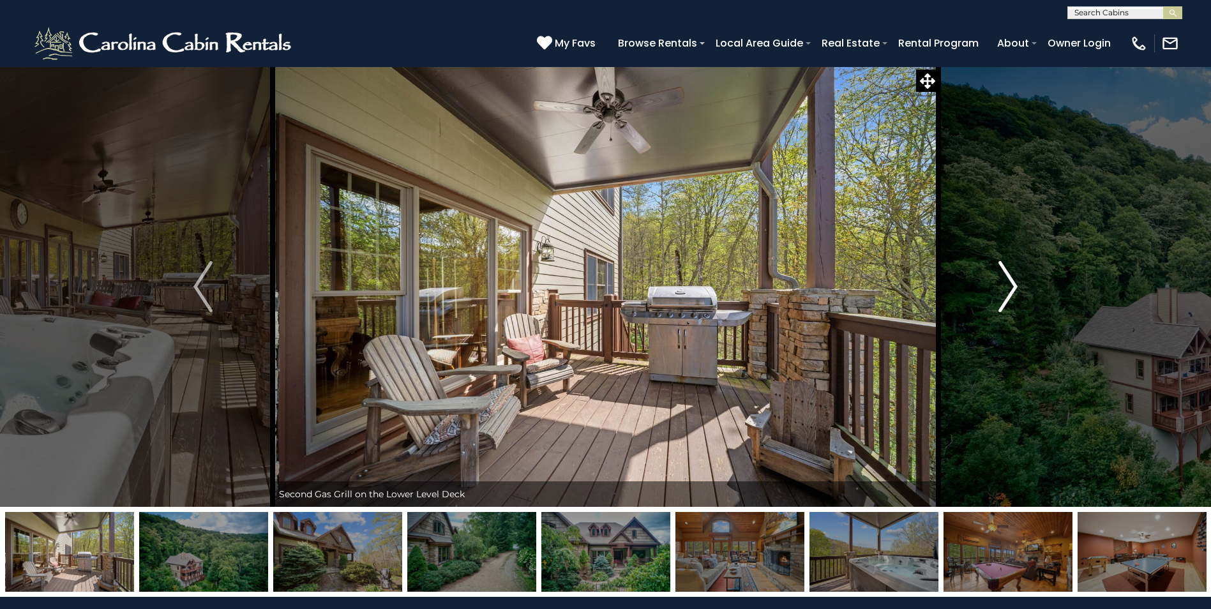
click at [1012, 296] on img "Next" at bounding box center [1007, 286] width 19 height 51
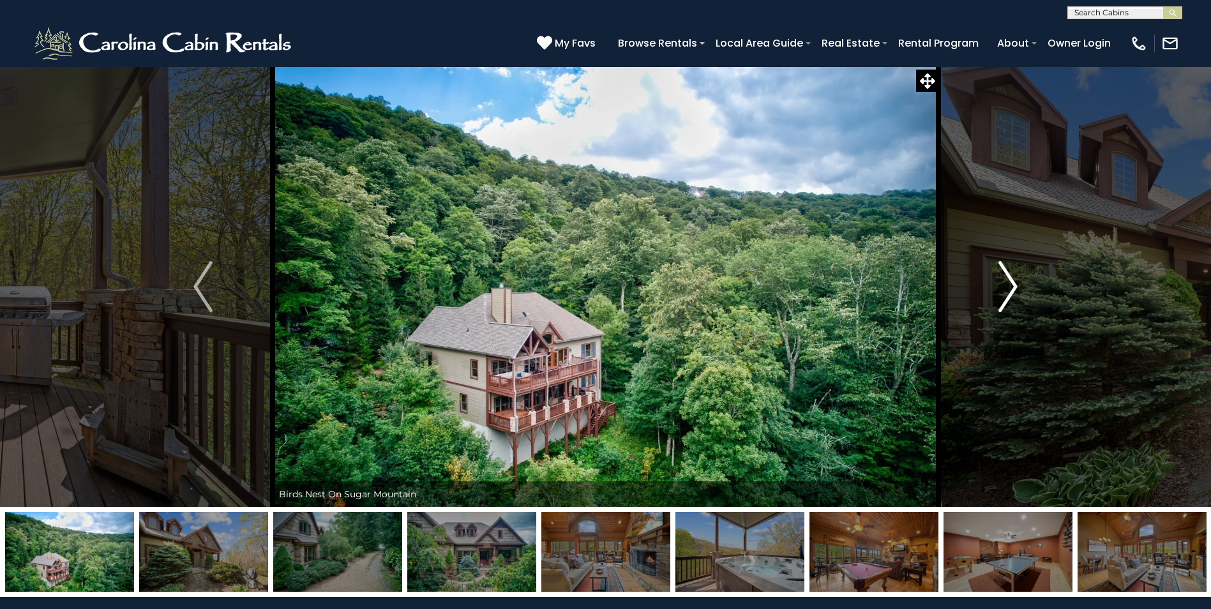
click at [1012, 296] on img "Next" at bounding box center [1007, 286] width 19 height 51
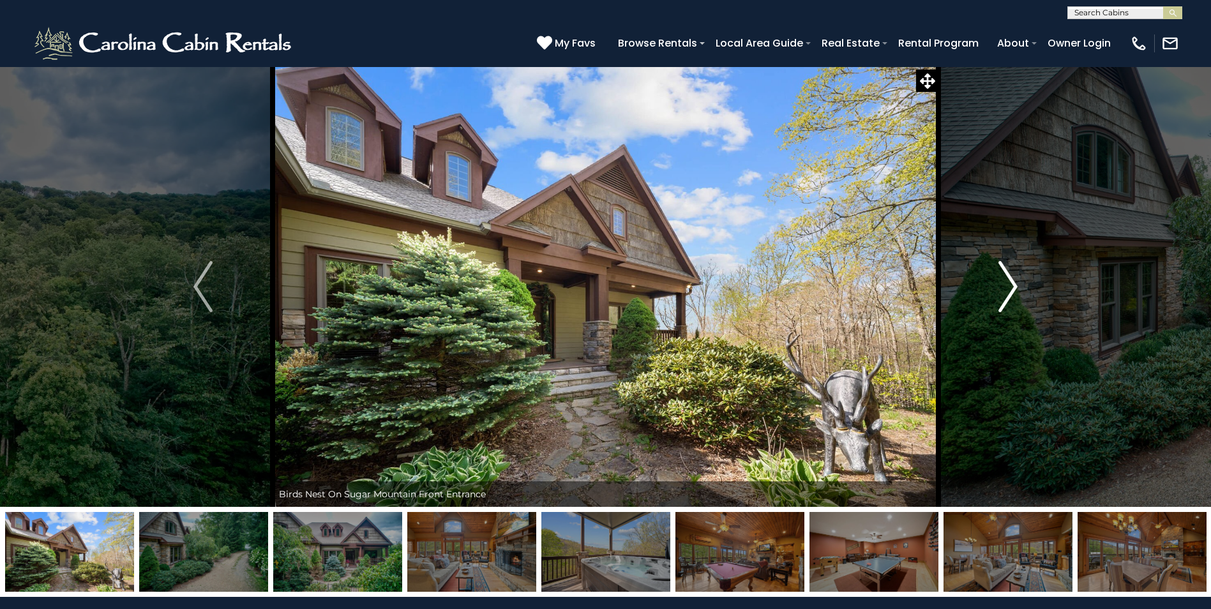
click at [1012, 296] on img "Next" at bounding box center [1007, 286] width 19 height 51
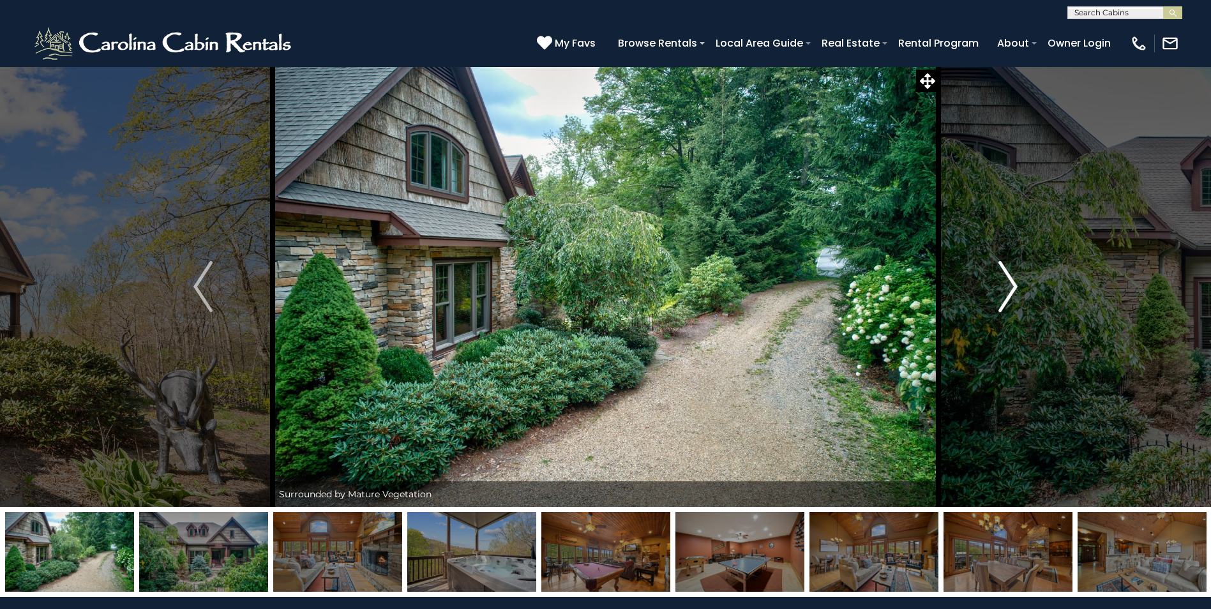
click at [1012, 296] on img "Next" at bounding box center [1007, 286] width 19 height 51
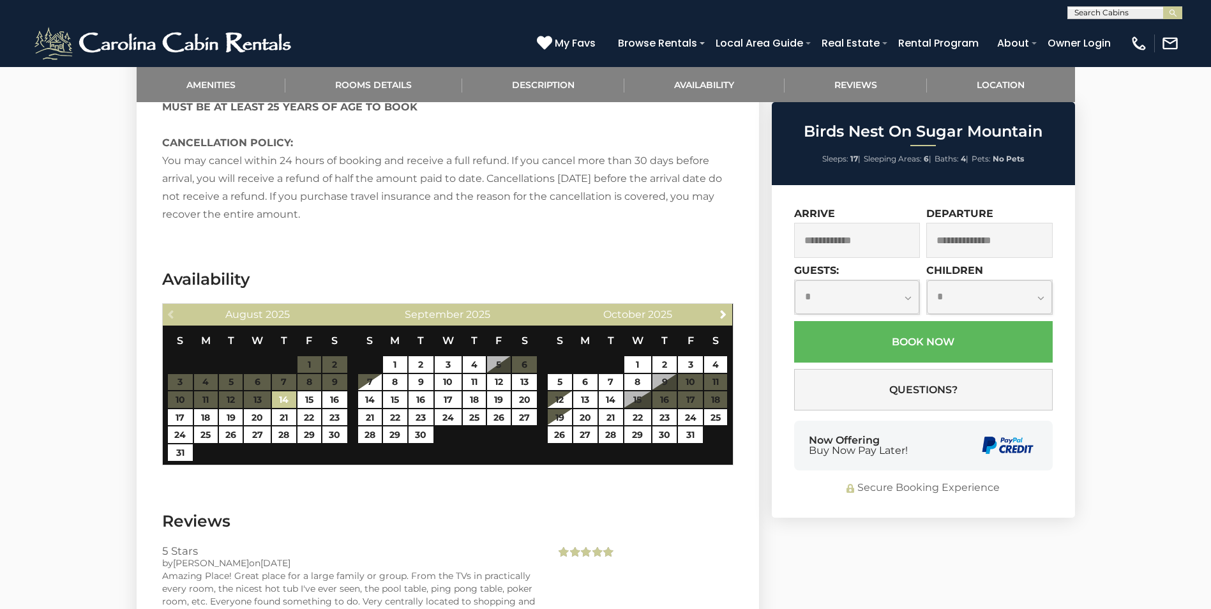
scroll to position [2502, 0]
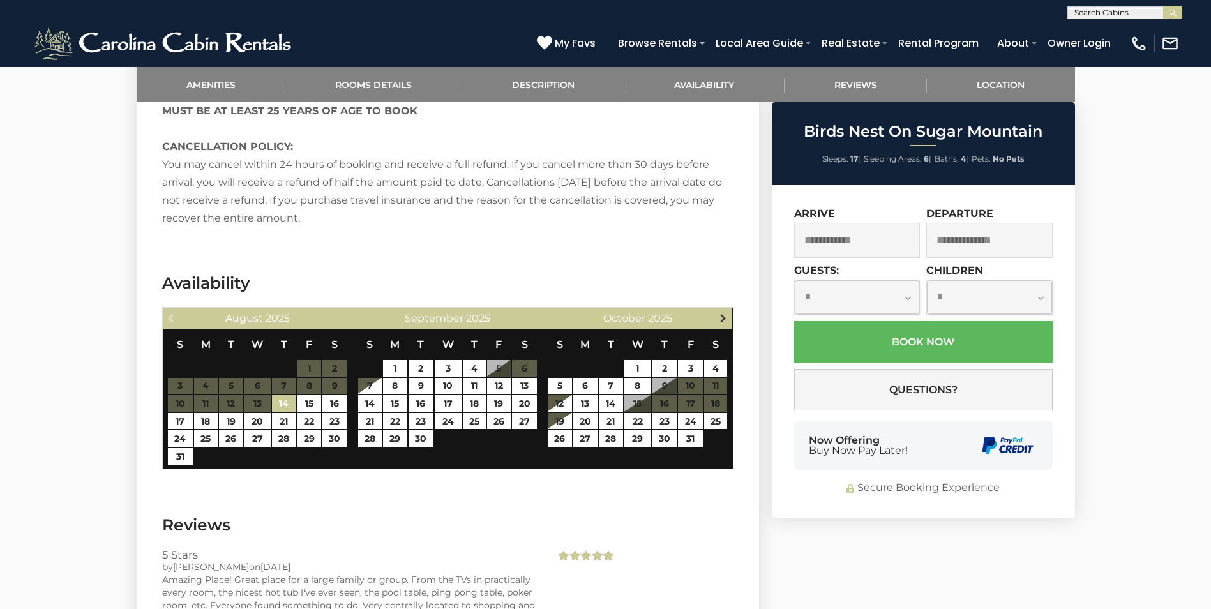
click at [726, 313] on span "Next" at bounding box center [723, 318] width 10 height 10
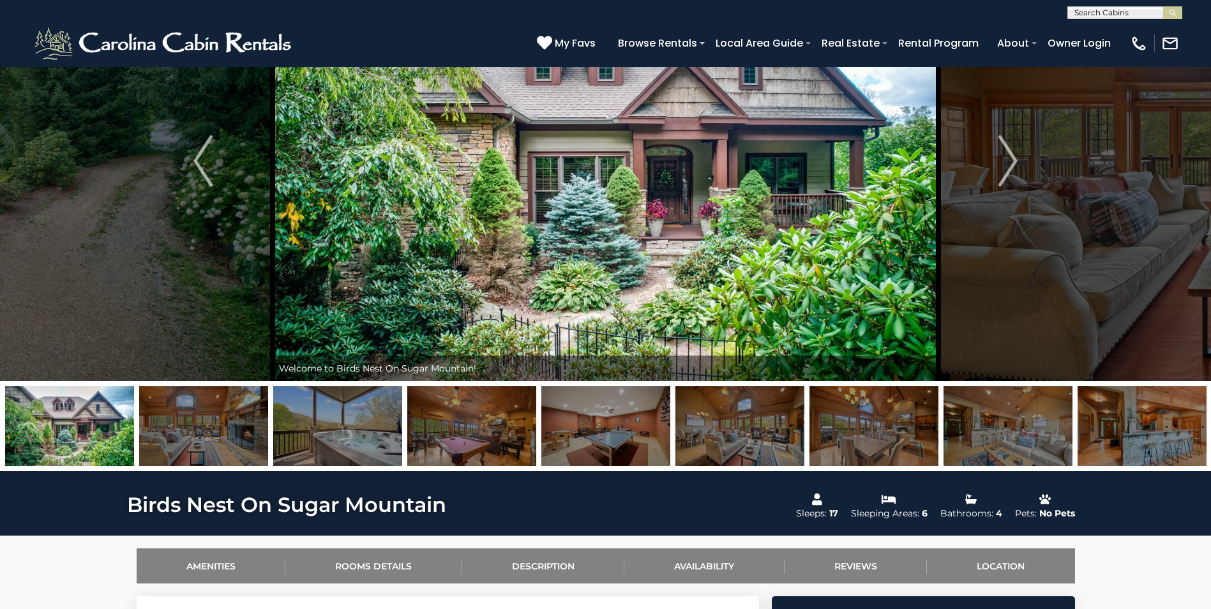
scroll to position [0, 0]
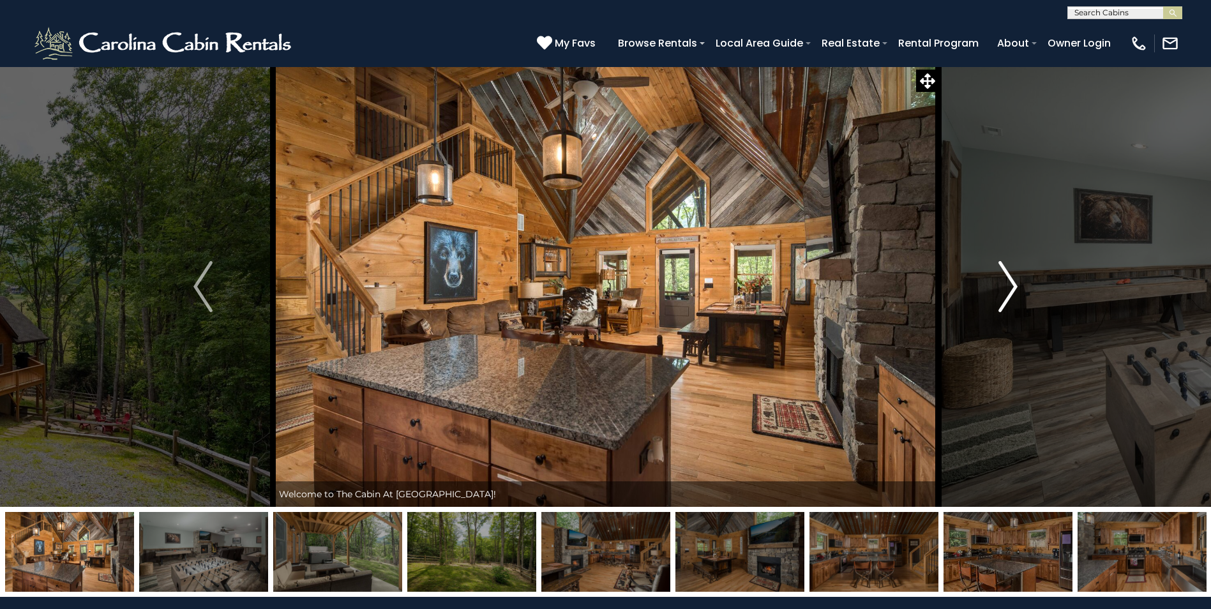
click at [1019, 285] on button "Next" at bounding box center [1007, 286] width 139 height 440
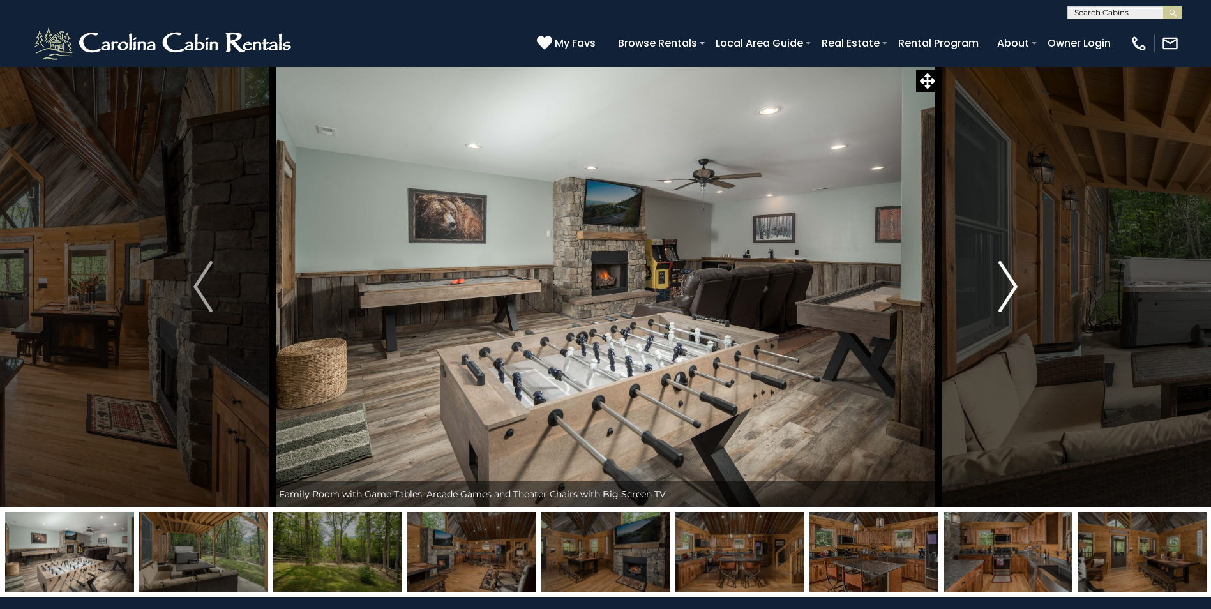
click at [1019, 285] on button "Next" at bounding box center [1007, 286] width 139 height 440
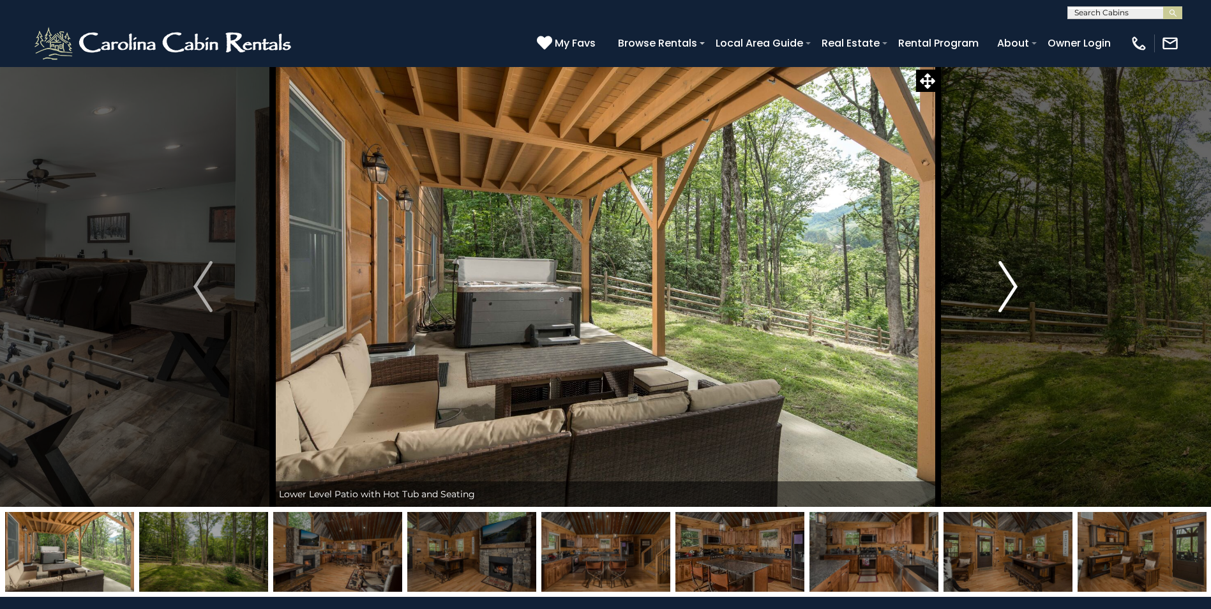
click at [1019, 285] on button "Next" at bounding box center [1007, 286] width 139 height 440
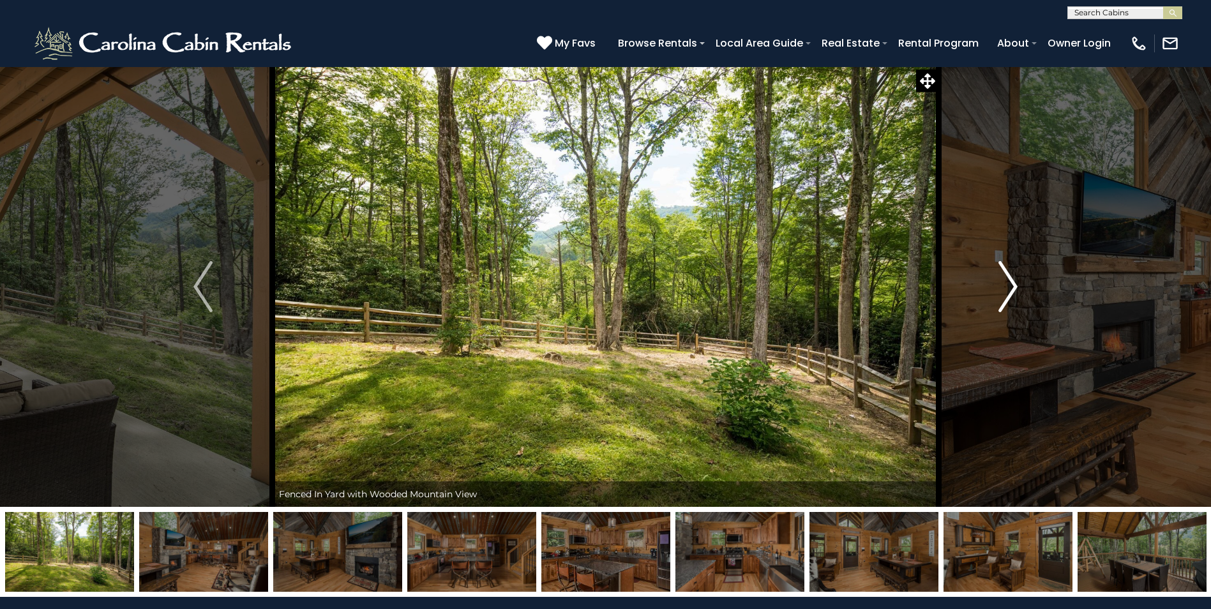
click at [1019, 285] on button "Next" at bounding box center [1007, 286] width 139 height 440
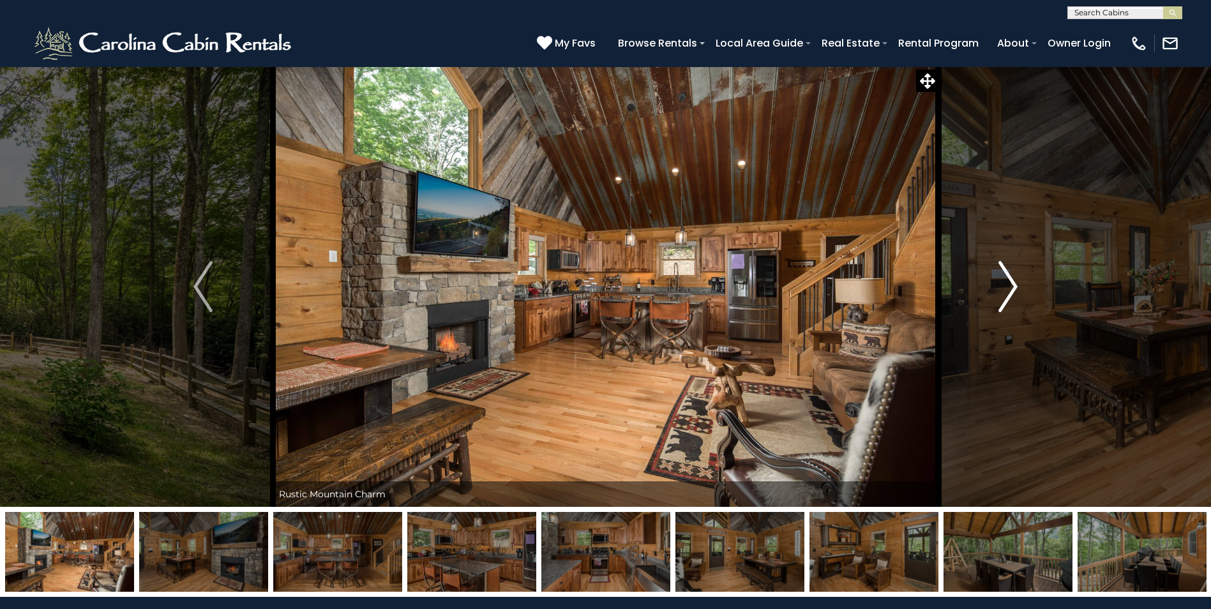
click at [1019, 285] on button "Next" at bounding box center [1007, 286] width 139 height 440
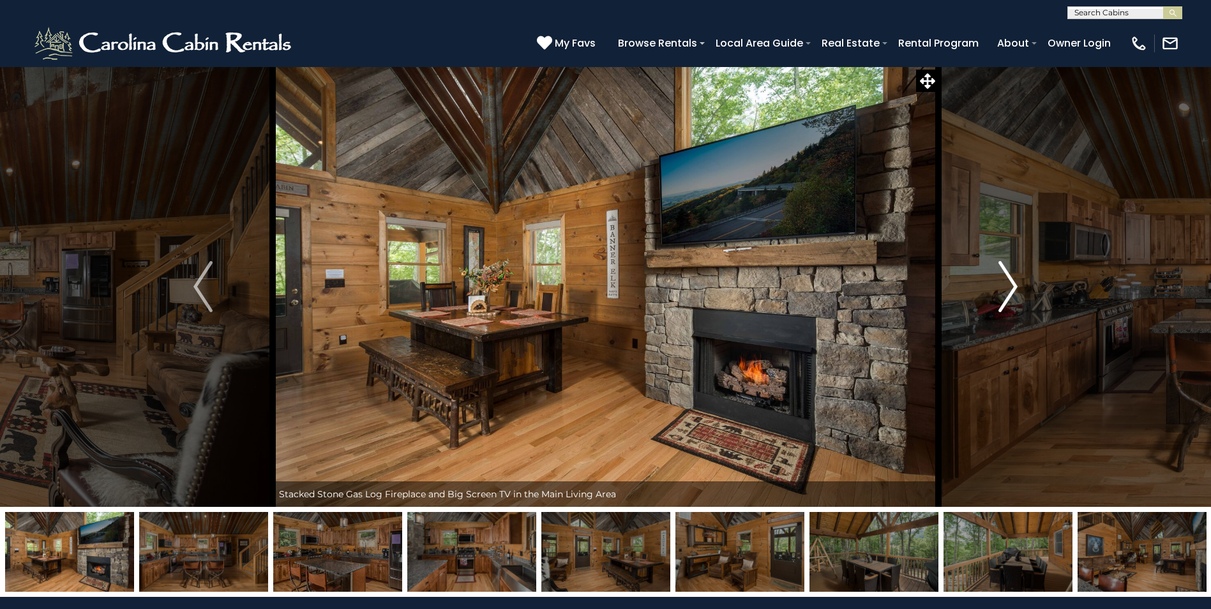
click at [1019, 285] on button "Next" at bounding box center [1007, 286] width 139 height 440
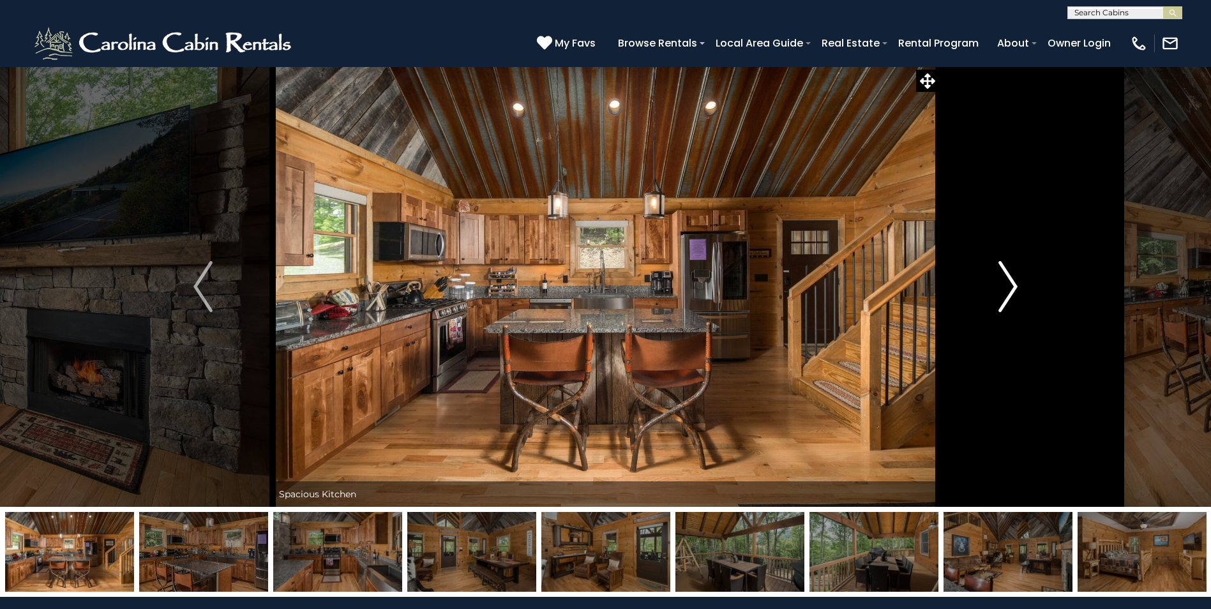
click at [1019, 285] on button "Next" at bounding box center [1007, 286] width 139 height 440
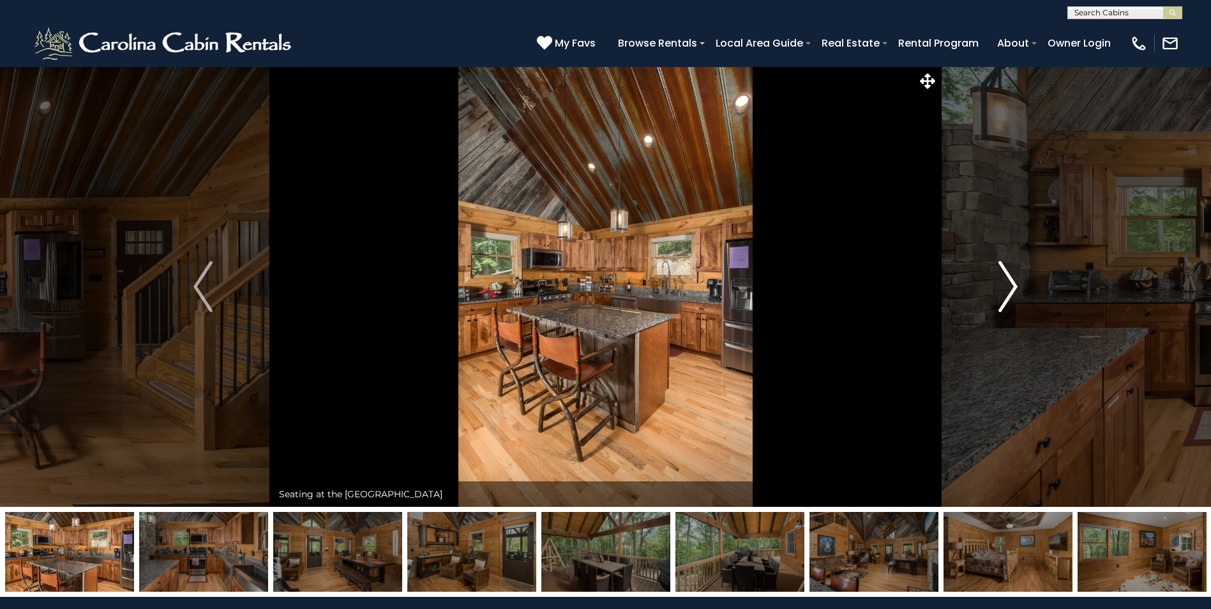
click at [1019, 285] on button "Next" at bounding box center [1007, 286] width 139 height 440
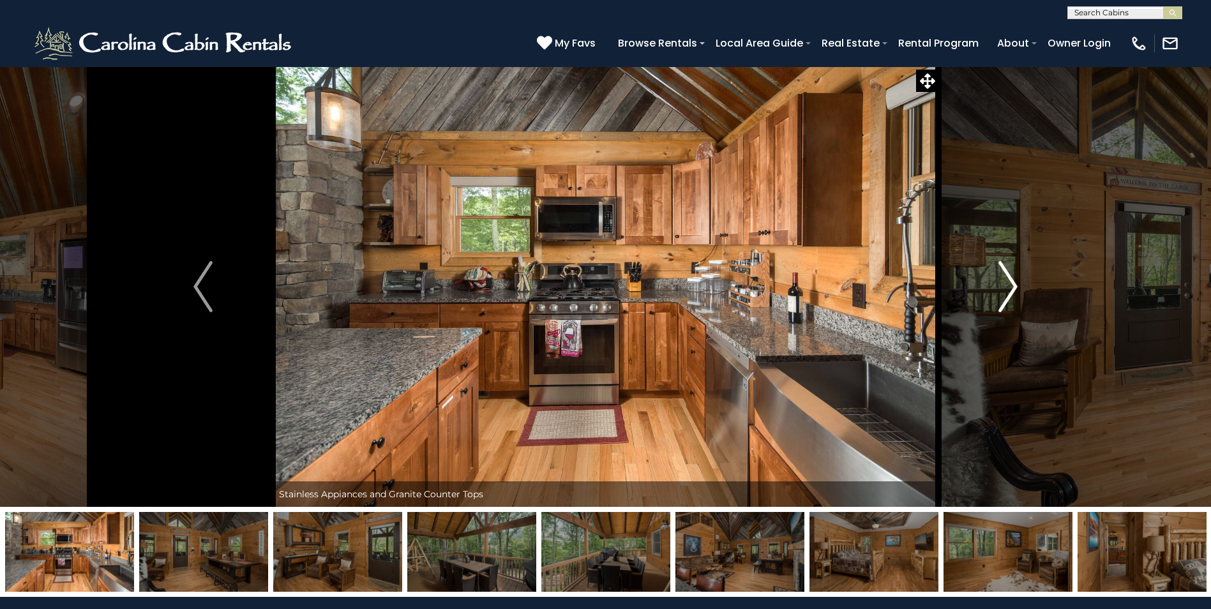
click at [1019, 285] on button "Next" at bounding box center [1007, 286] width 139 height 440
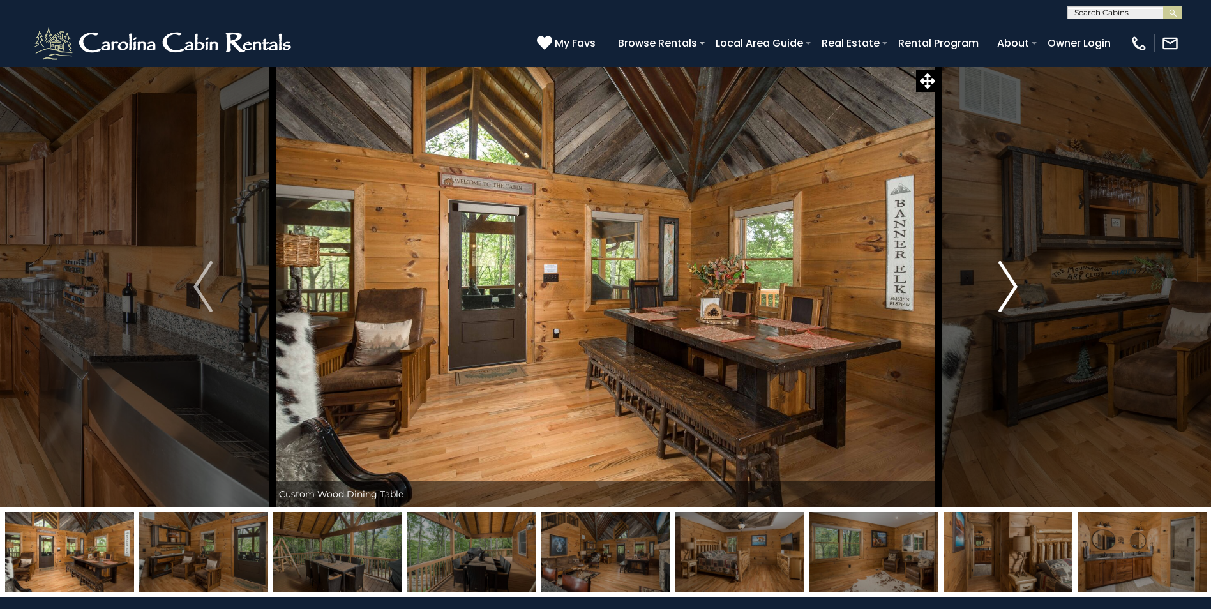
click at [1019, 285] on button "Next" at bounding box center [1007, 286] width 139 height 440
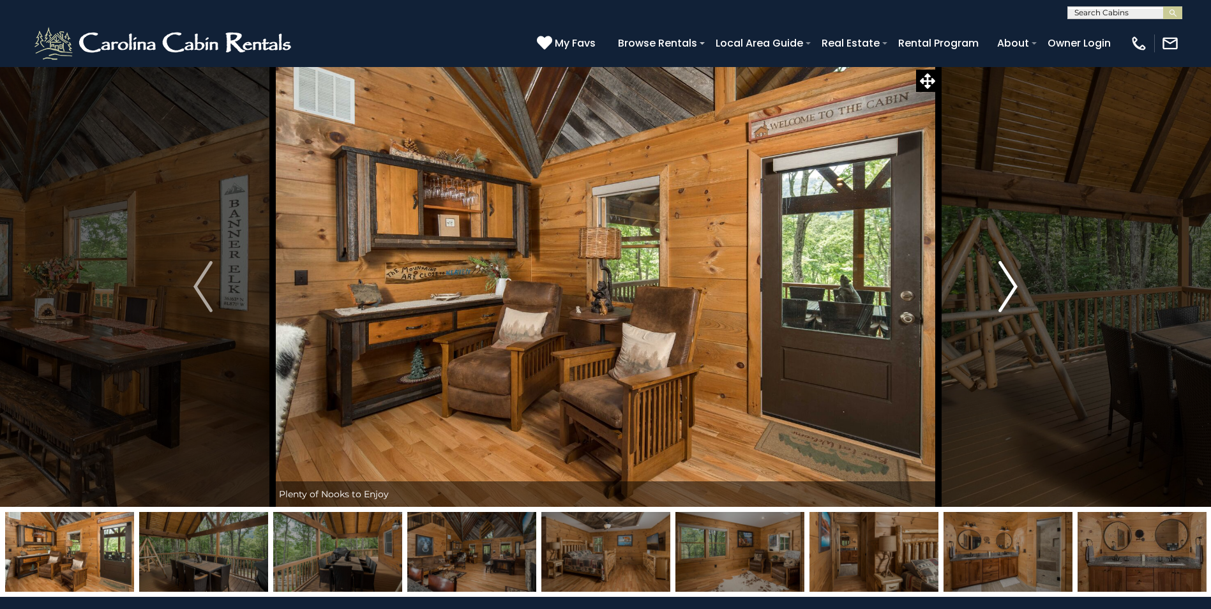
click at [1019, 285] on button "Next" at bounding box center [1007, 286] width 139 height 440
